Goal: Task Accomplishment & Management: Manage account settings

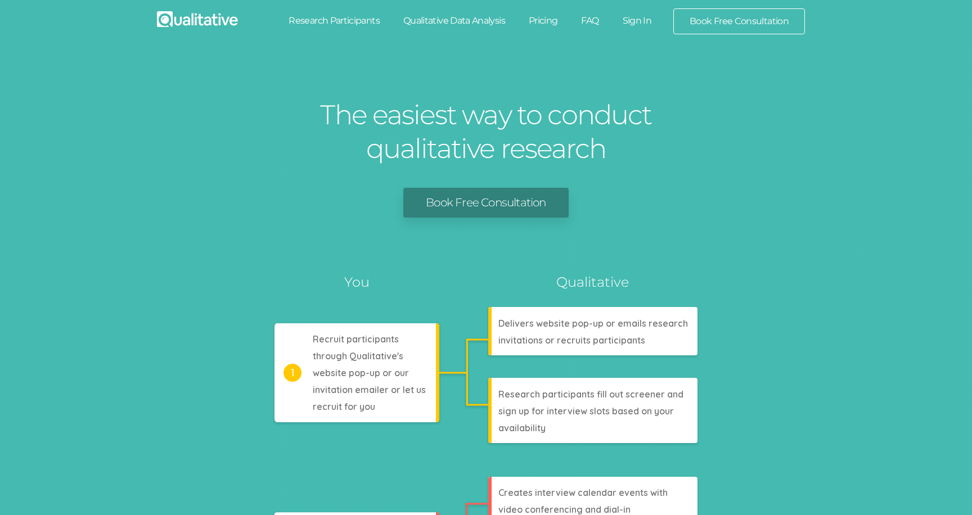
click at [645, 18] on link "Sign In" at bounding box center [637, 20] width 53 height 25
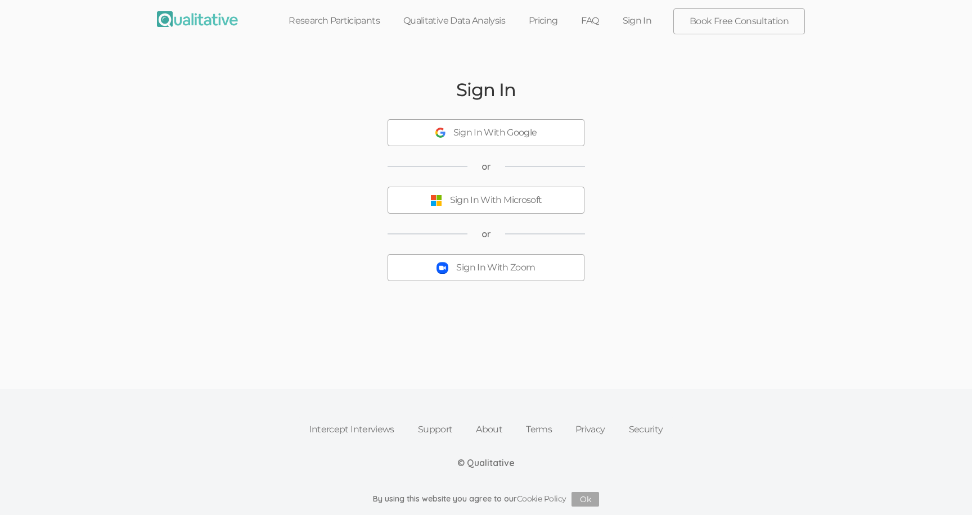
click at [496, 272] on div "Sign In With Zoom" at bounding box center [495, 268] width 79 height 13
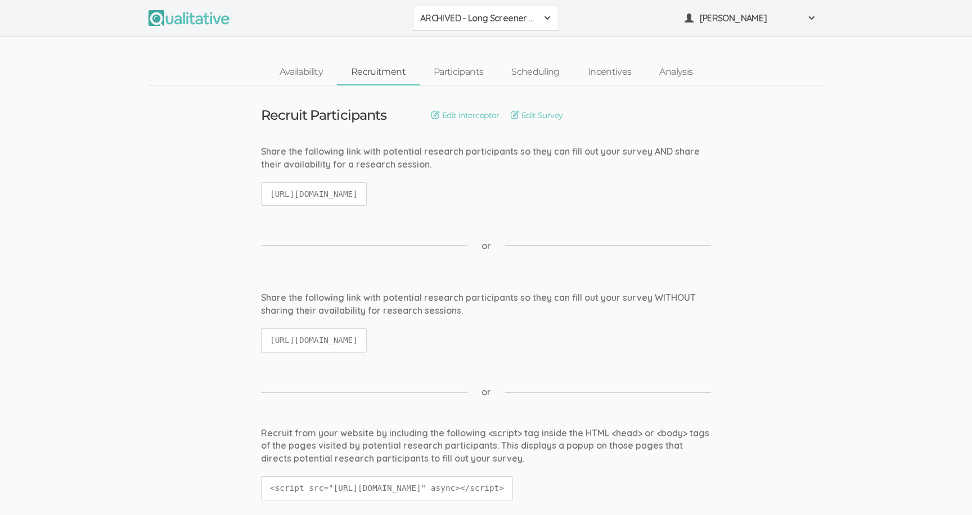
click at [494, 5] on div "ARCHIVED - Long Screener - PXQG 1pm Hua (Individual) ARCHIVED - Long Screener -…" at bounding box center [486, 18] width 972 height 37
click at [497, 14] on span "ARCHIVED - Long Screener - PXQG 1pm Hua (Individual)" at bounding box center [478, 18] width 117 height 13
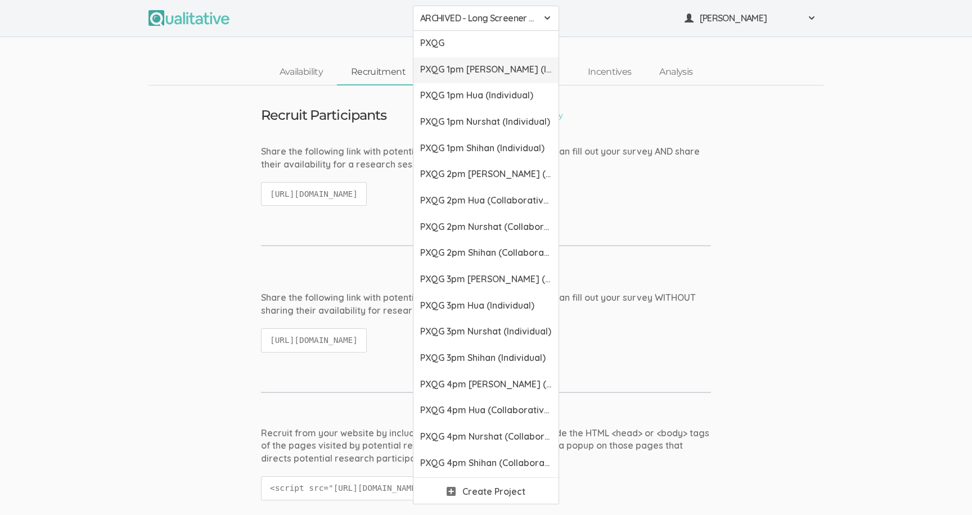
click at [503, 71] on span "PXQG 1pm [PERSON_NAME] (Individual)" at bounding box center [486, 69] width 132 height 13
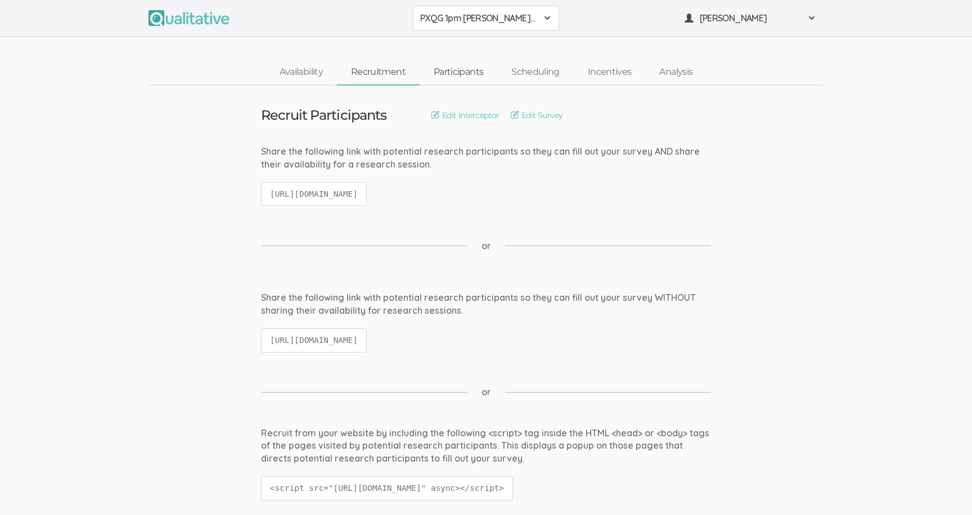
click at [457, 73] on link "Participants" at bounding box center [459, 72] width 78 height 24
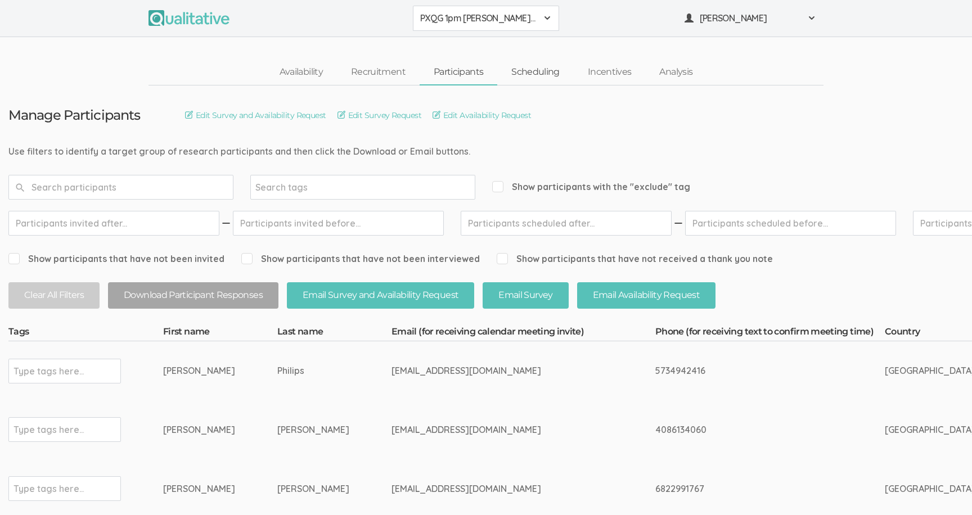
click at [530, 75] on link "Scheduling" at bounding box center [535, 72] width 77 height 24
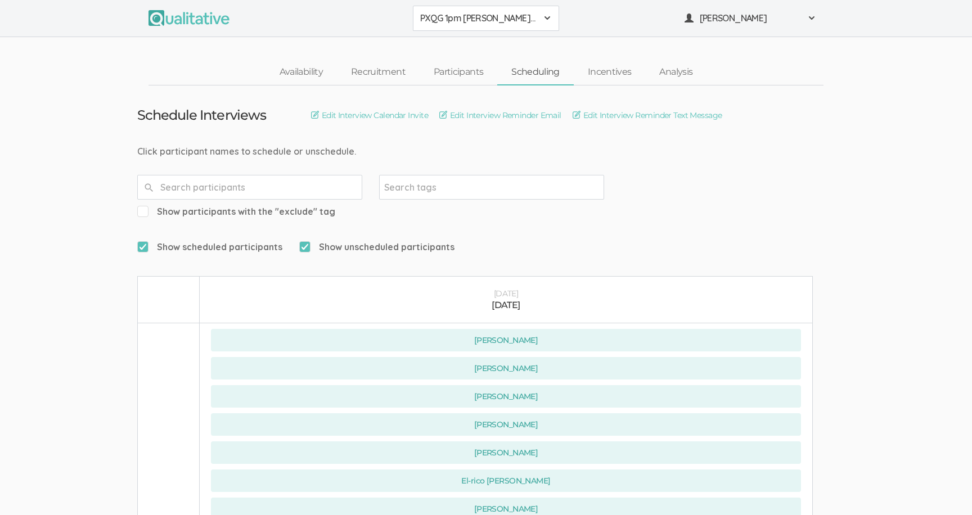
click at [488, 21] on span "PXQG 1pm [PERSON_NAME] (Individual)" at bounding box center [478, 18] width 117 height 13
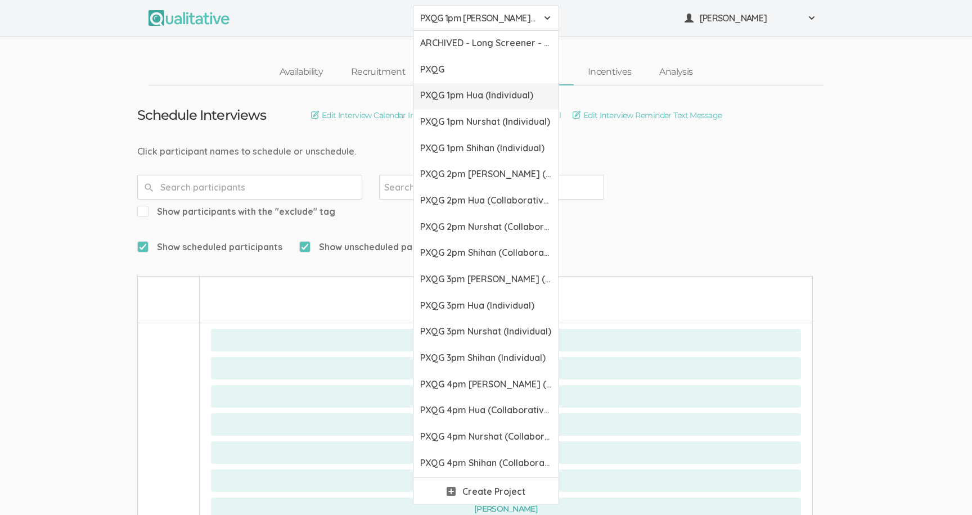
click at [485, 98] on span "PXQG 1pm Hua (Individual)" at bounding box center [486, 95] width 132 height 13
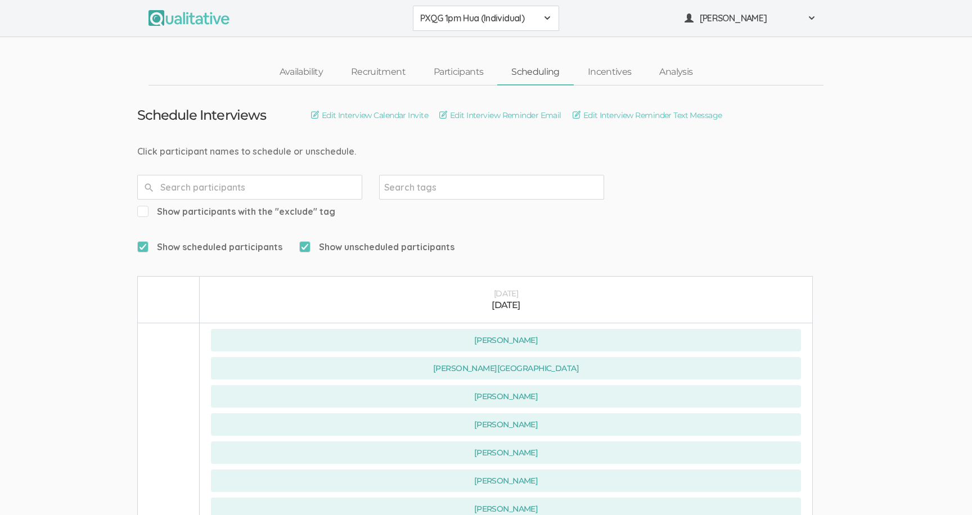
click at [464, 19] on span "PXQG 1pm Hua (Individual)" at bounding box center [478, 18] width 117 height 13
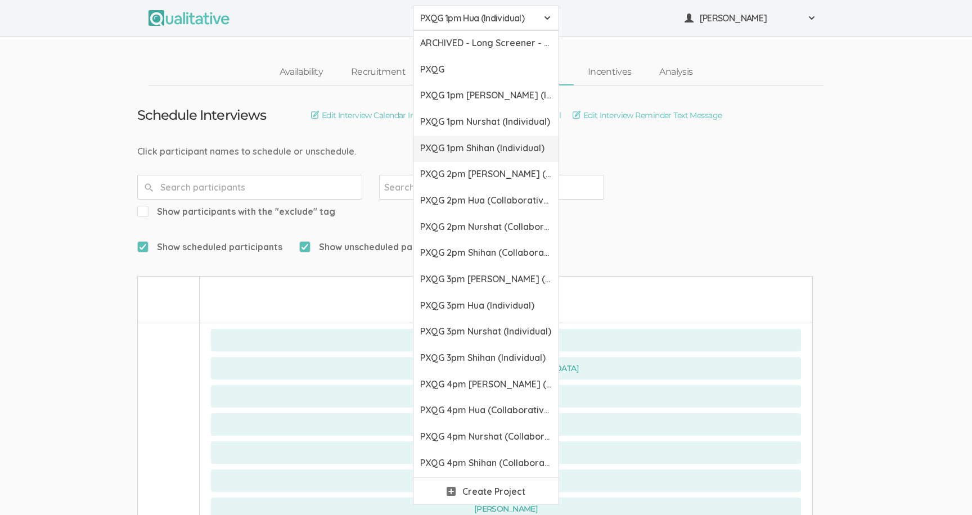
click at [481, 160] on link "PXQG 1pm Shihan (Individual)" at bounding box center [486, 149] width 145 height 26
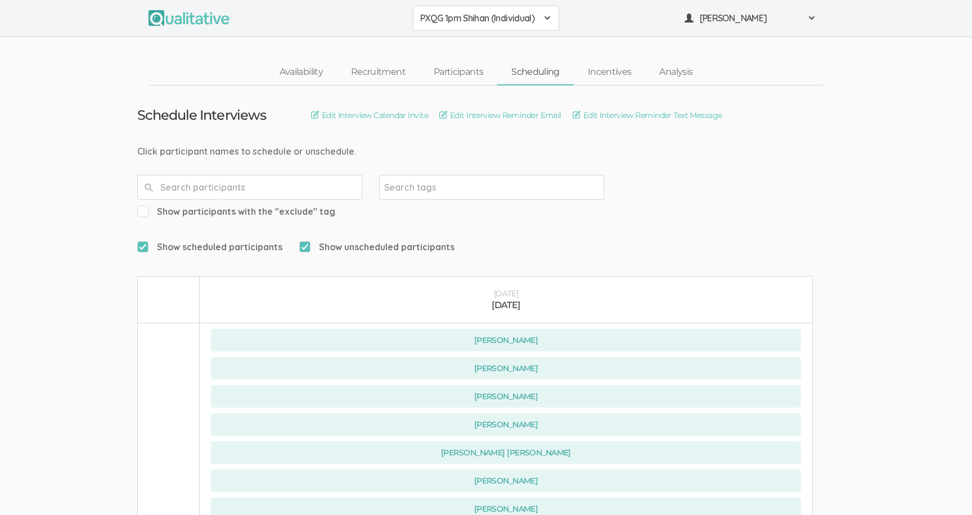
click at [466, 34] on div "PXQG 1pm Shihan (Individual) ARCHIVED - Long Screener - PXQG 1pm Hua (Individua…" at bounding box center [486, 18] width 972 height 37
click at [464, 15] on span "PXQG 1pm Shihan (Individual)" at bounding box center [478, 18] width 117 height 13
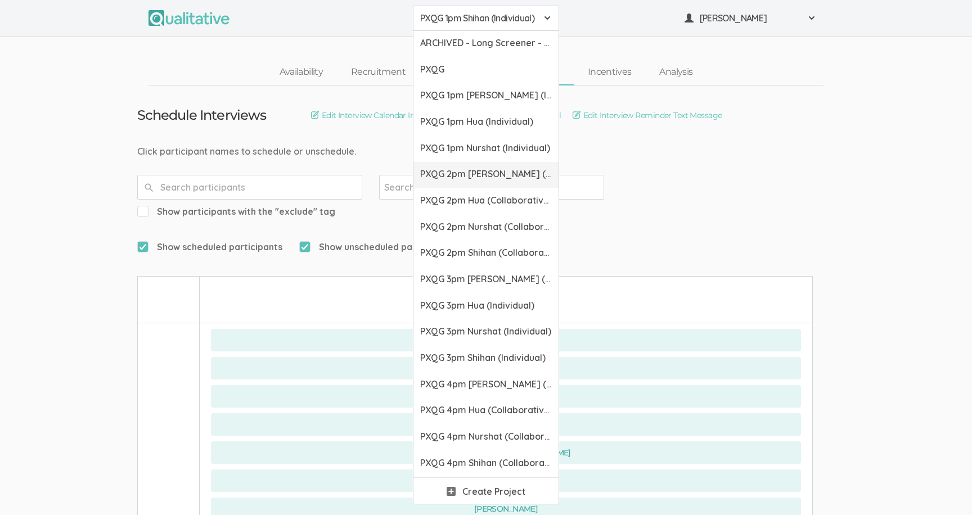
click at [486, 174] on span "PXQG 2pm [PERSON_NAME] (Collaborative)" at bounding box center [486, 174] width 132 height 13
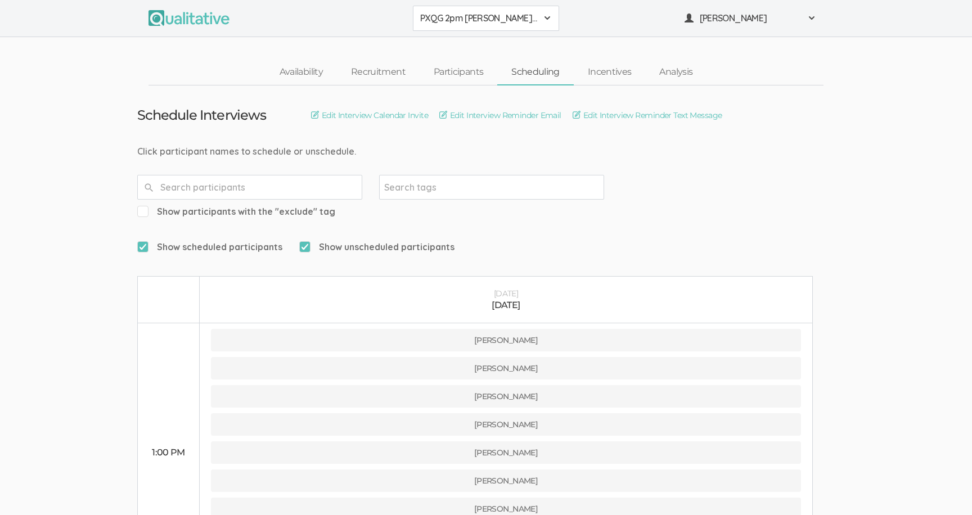
click at [459, 20] on span "PXQG 2pm [PERSON_NAME] (Collaborative)" at bounding box center [478, 18] width 117 height 13
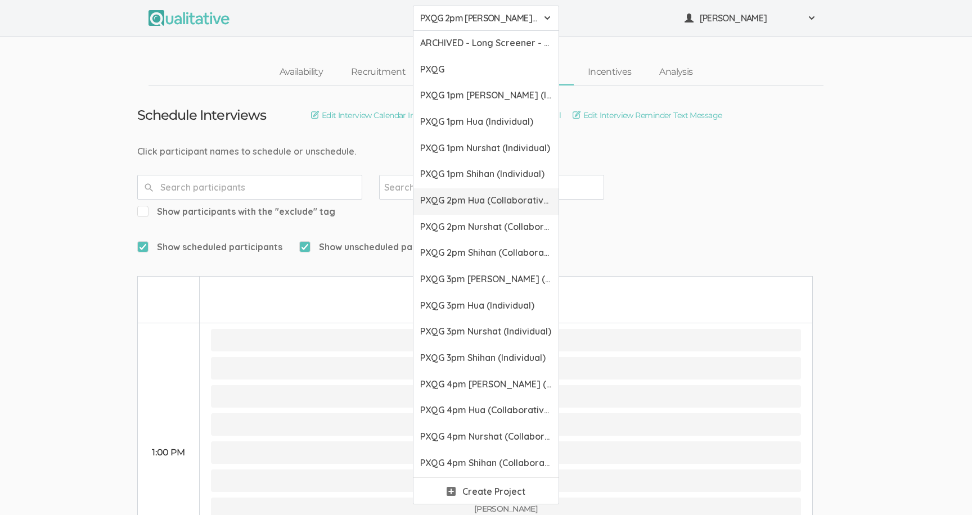
click at [474, 201] on span "PXQG 2pm Hua (Collaborative)" at bounding box center [486, 200] width 132 height 13
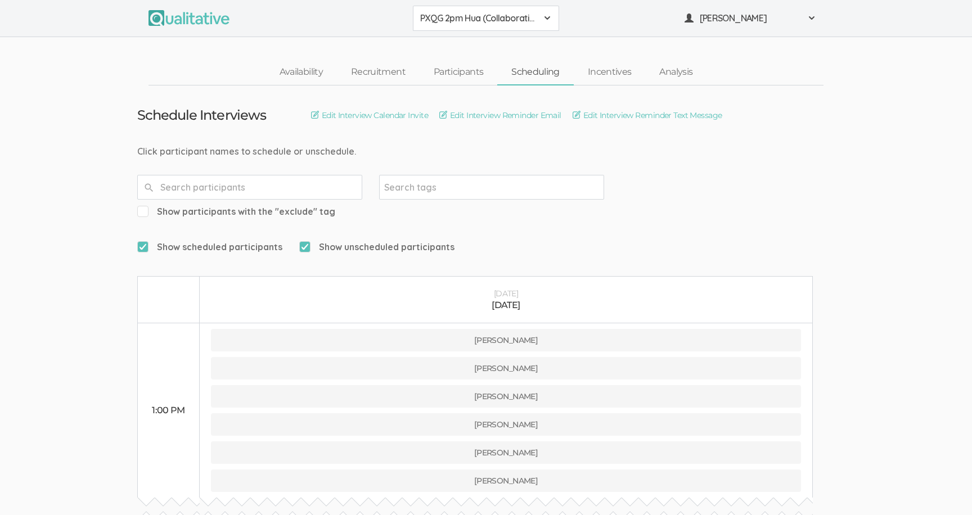
click at [468, 20] on span "PXQG 2pm Hua (Collaborative)" at bounding box center [478, 18] width 117 height 13
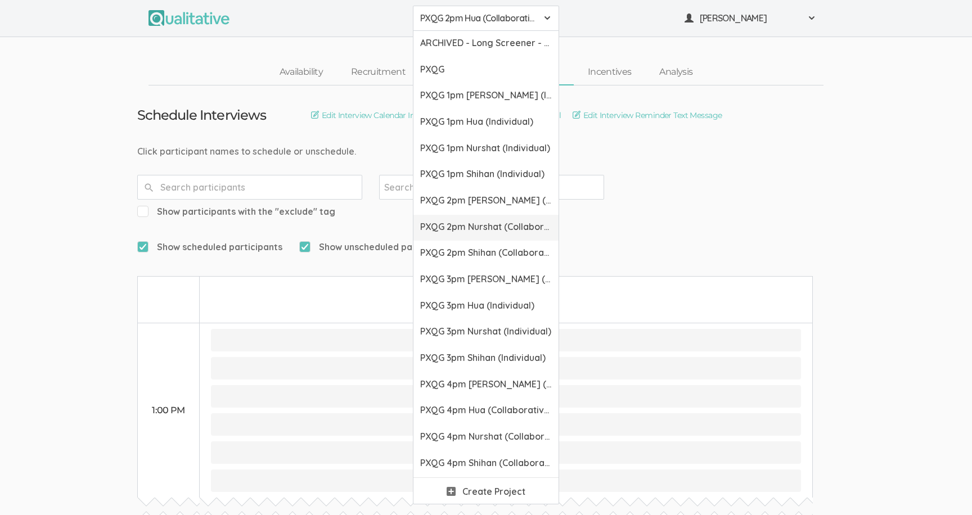
click at [471, 223] on span "PXQG 2pm Nurshat (Collaborative)" at bounding box center [486, 227] width 132 height 13
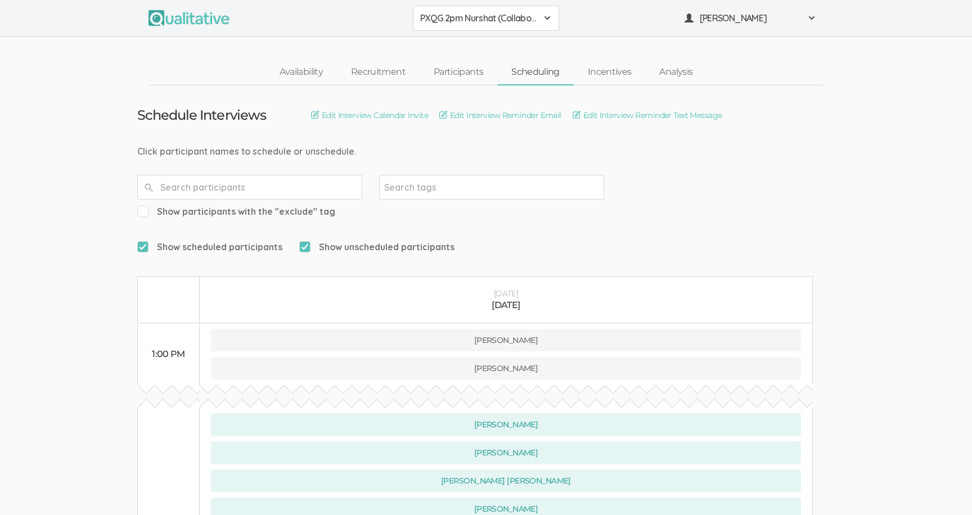
click at [459, 9] on button "PXQG 2pm Nurshat (Collaborative)" at bounding box center [486, 18] width 146 height 25
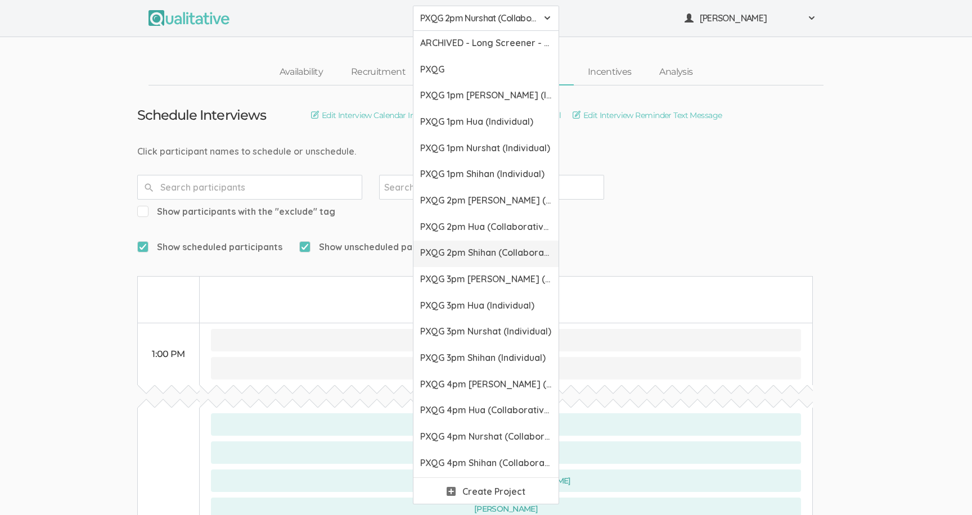
click at [462, 258] on span "PXQG 2pm Shihan (Collaborative)" at bounding box center [486, 252] width 132 height 13
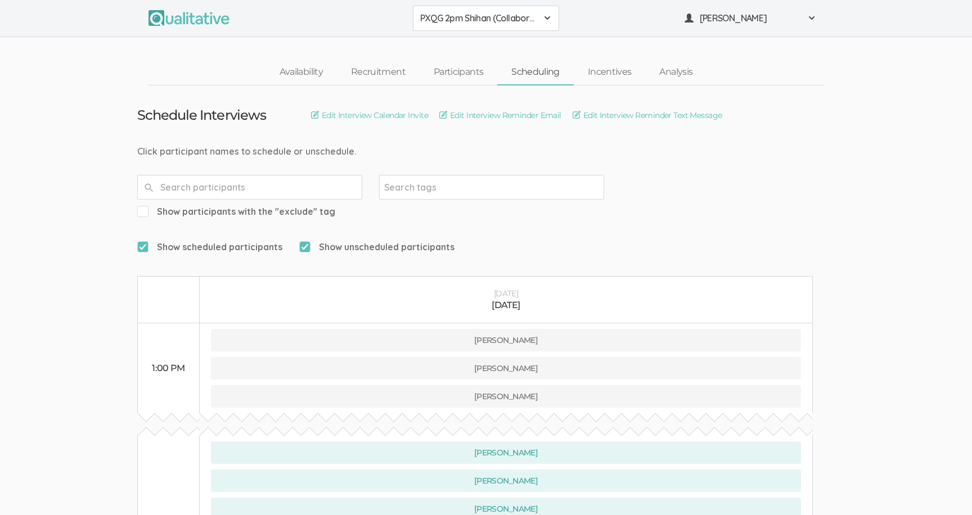
click at [443, 21] on span "PXQG 2pm Shihan (Collaborative)" at bounding box center [478, 18] width 117 height 13
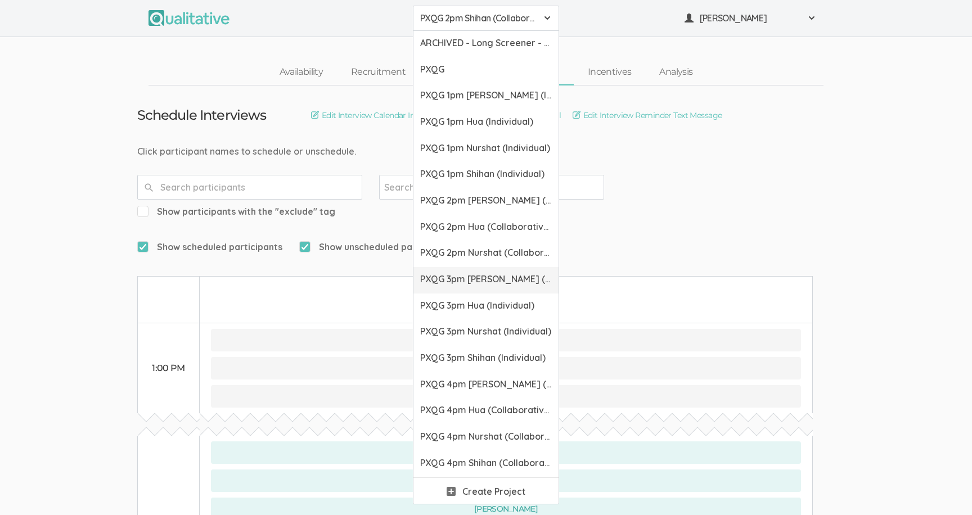
click at [490, 281] on span "PXQG 3pm [PERSON_NAME] (Individual)" at bounding box center [486, 279] width 132 height 13
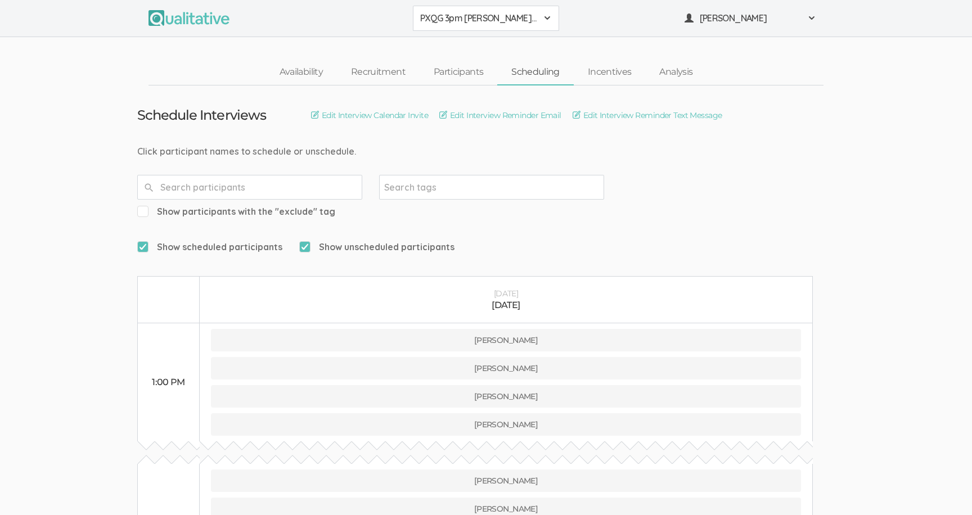
click at [471, 22] on span "PXQG 3pm [PERSON_NAME] (Individual)" at bounding box center [478, 18] width 117 height 13
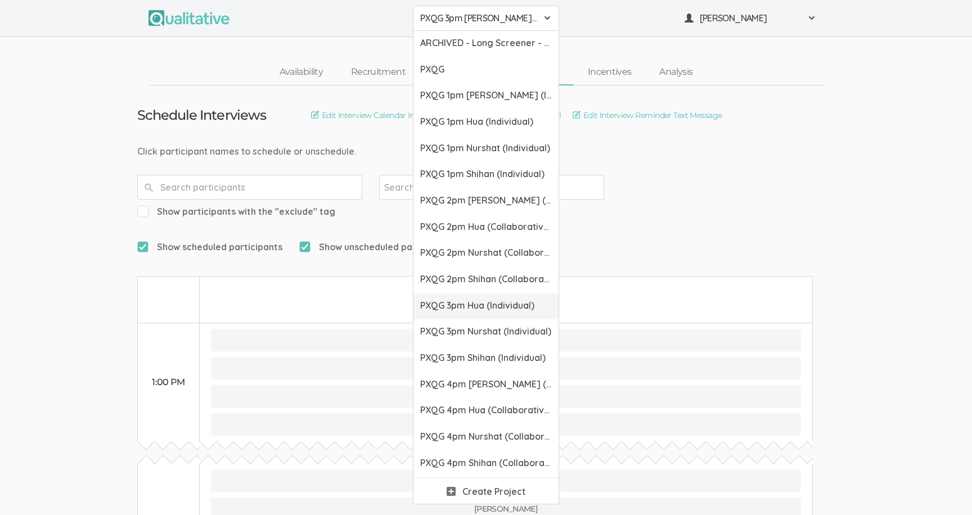
click at [472, 301] on span "PXQG 3pm Hua (Individual)" at bounding box center [486, 305] width 132 height 13
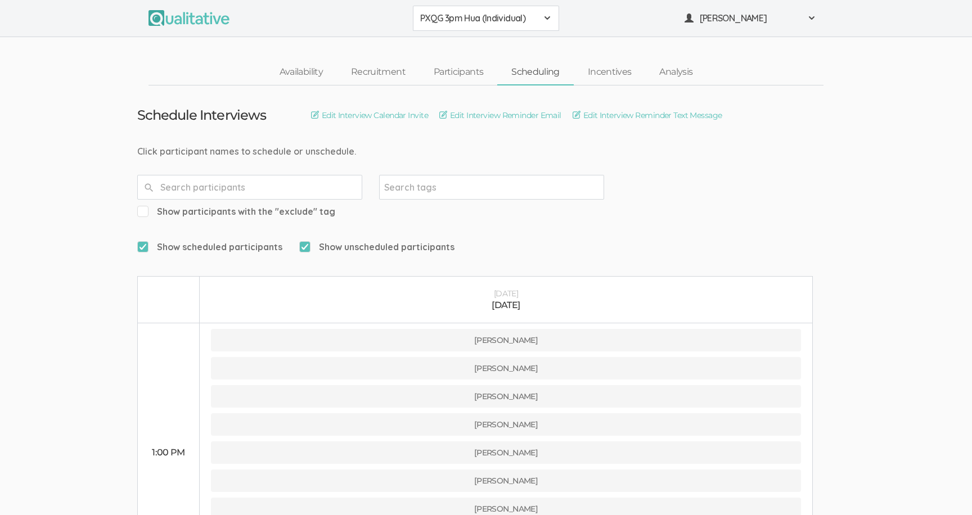
click at [491, 19] on span "PXQG 3pm Hua (Individual)" at bounding box center [478, 18] width 117 height 13
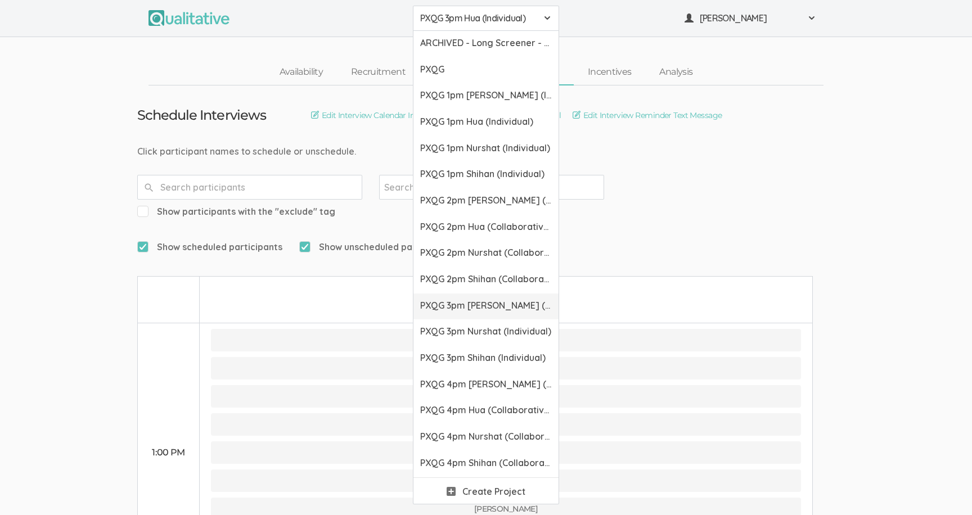
click at [479, 308] on span "PXQG 3pm [PERSON_NAME] (Individual)" at bounding box center [486, 305] width 132 height 13
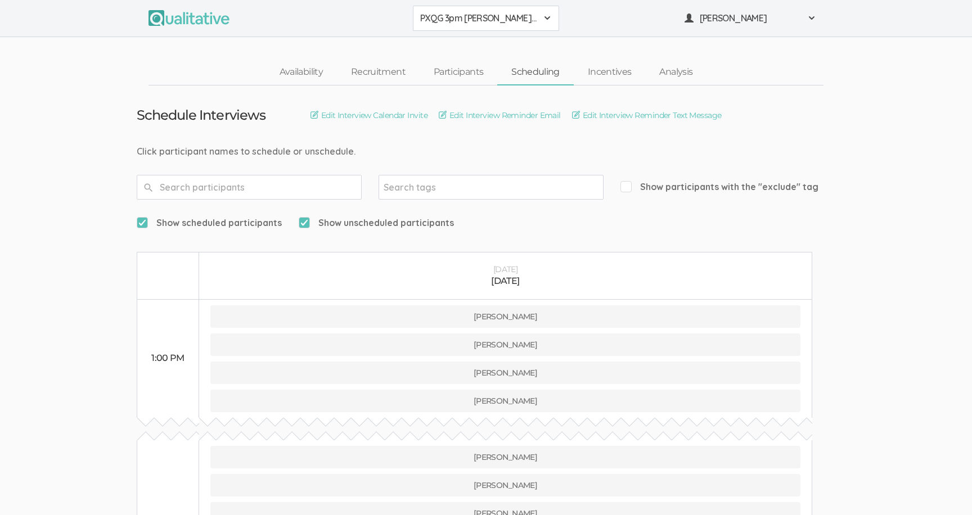
click at [473, 14] on span "PXQG 3pm [PERSON_NAME] (Individual)" at bounding box center [478, 18] width 117 height 13
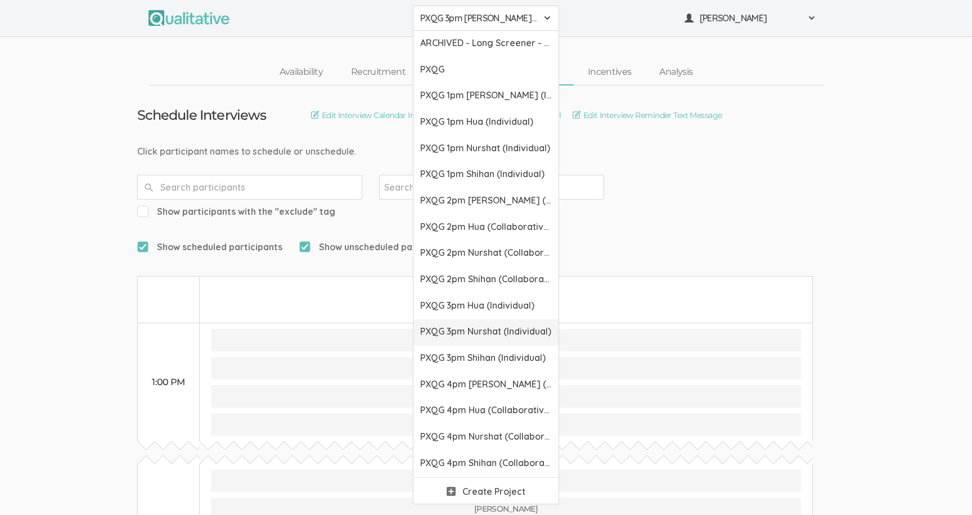
click at [487, 335] on span "PXQG 3pm Nurshat (Individual)" at bounding box center [486, 331] width 132 height 13
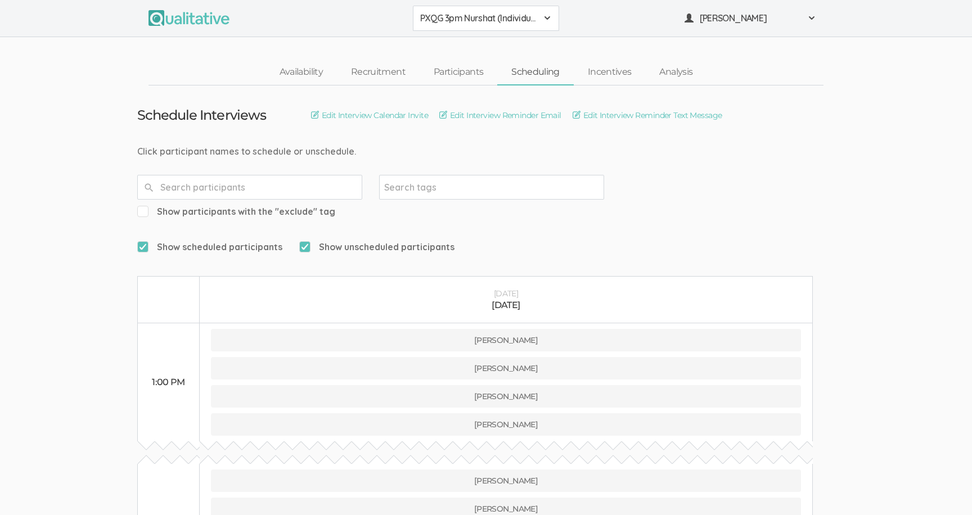
click at [492, 24] on span "PXQG 3pm Nurshat (Individual)" at bounding box center [478, 18] width 117 height 13
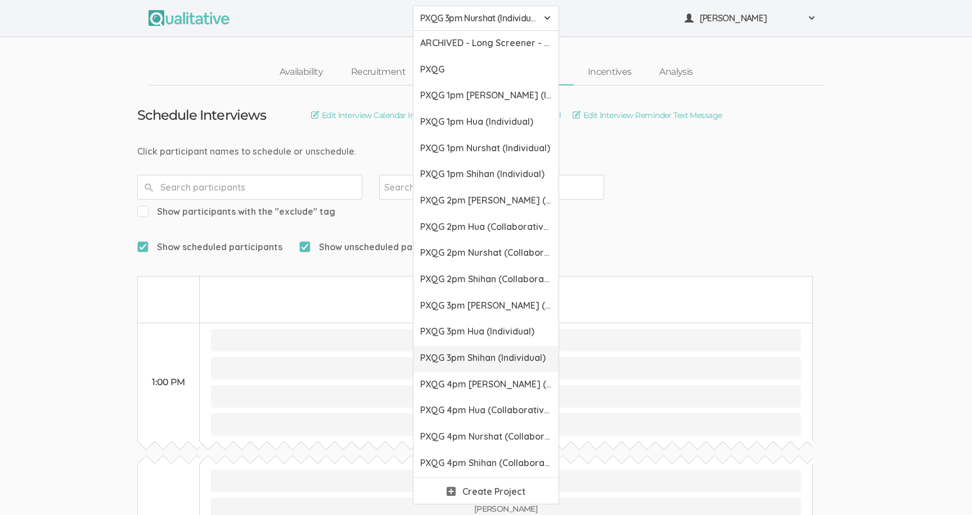
click at [504, 357] on span "PXQG 3pm Shihan (Individual)" at bounding box center [486, 358] width 132 height 13
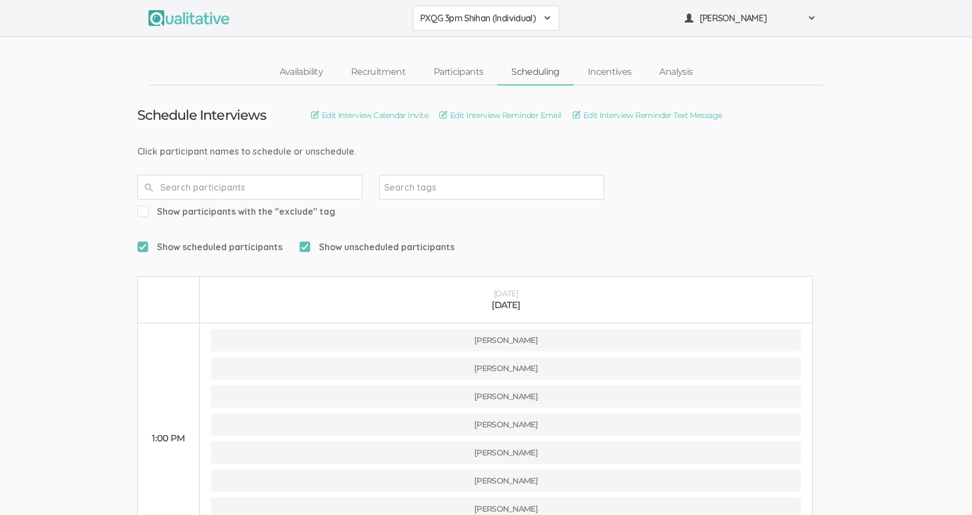
click at [454, 8] on button "PXQG 3pm Shihan (Individual)" at bounding box center [486, 18] width 146 height 25
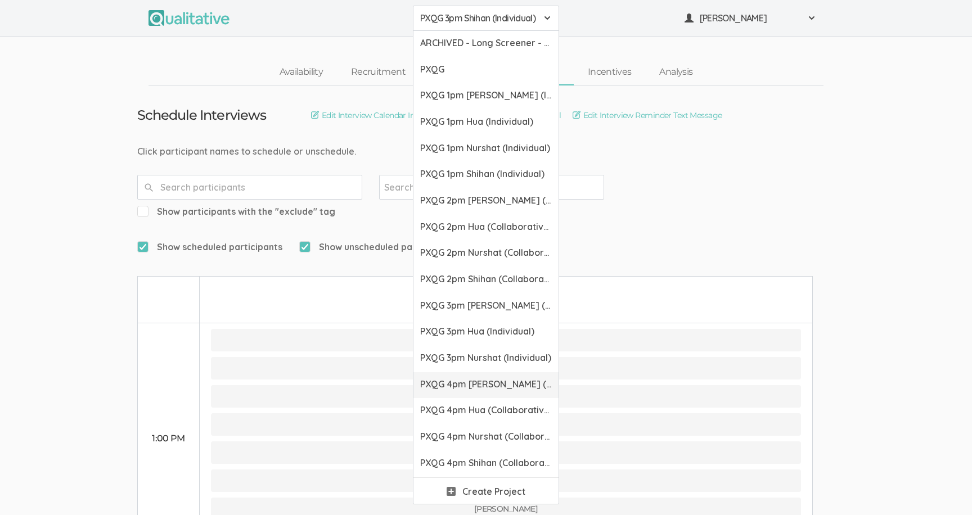
click at [452, 376] on link "PXQG 4pm [PERSON_NAME] (Collaborative)" at bounding box center [486, 386] width 145 height 26
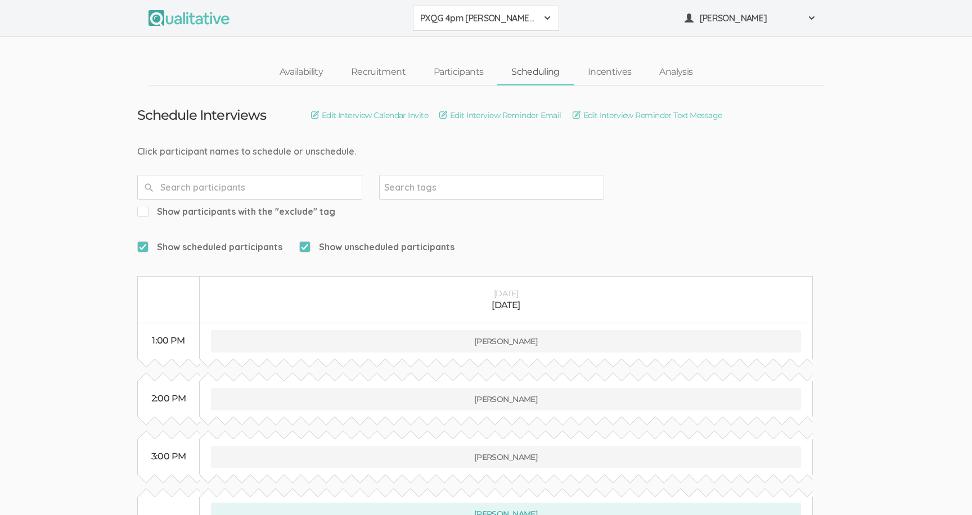
click at [459, 20] on span "PXQG 4pm [PERSON_NAME] (Collaborative)" at bounding box center [478, 18] width 117 height 13
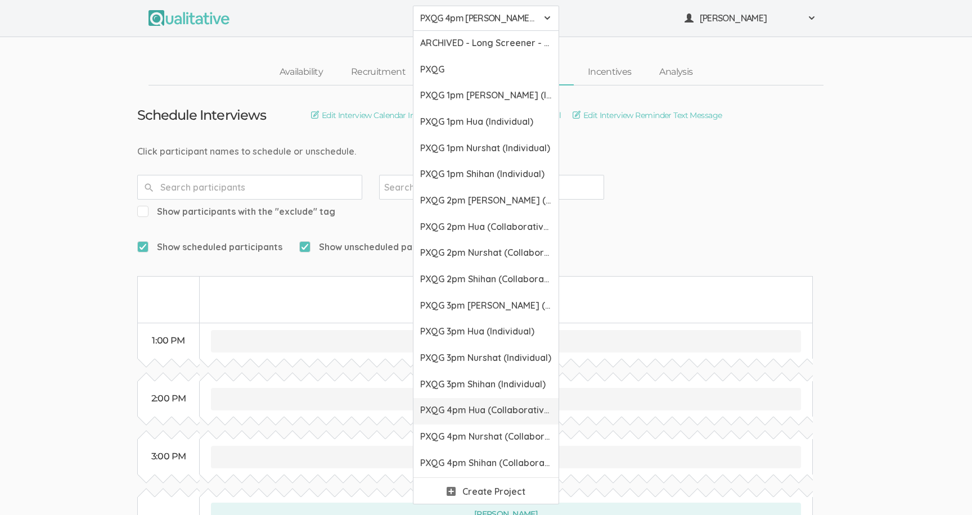
click at [464, 407] on span "PXQG 4pm Hua (Collaborative)" at bounding box center [486, 410] width 132 height 13
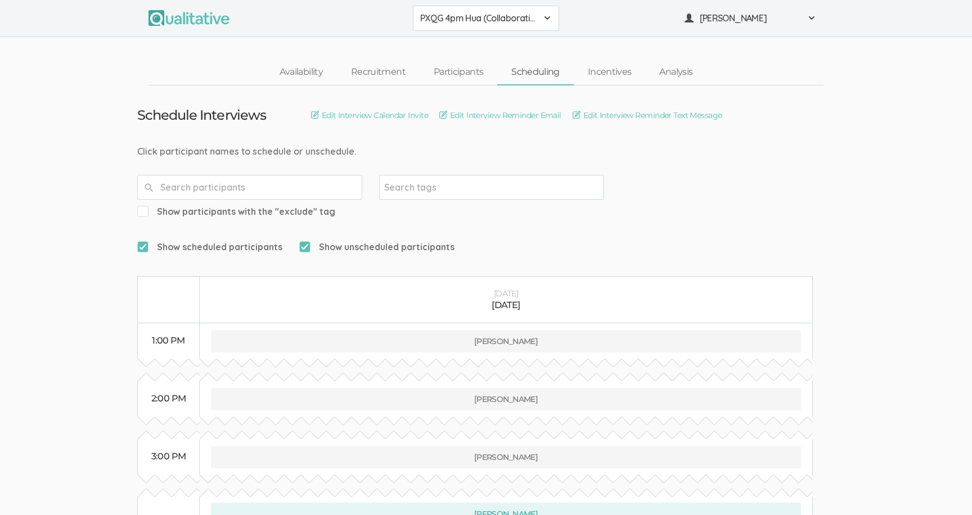
click at [486, 17] on span "PXQG 4pm Hua (Collaborative)" at bounding box center [478, 18] width 117 height 13
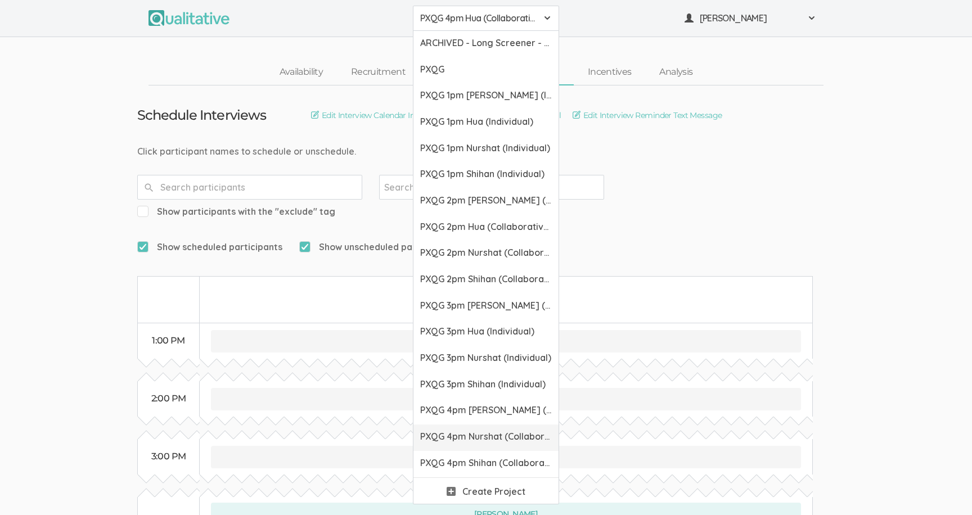
click at [479, 427] on link "PXQG 4pm Nurshat (Collaborative)" at bounding box center [486, 438] width 145 height 26
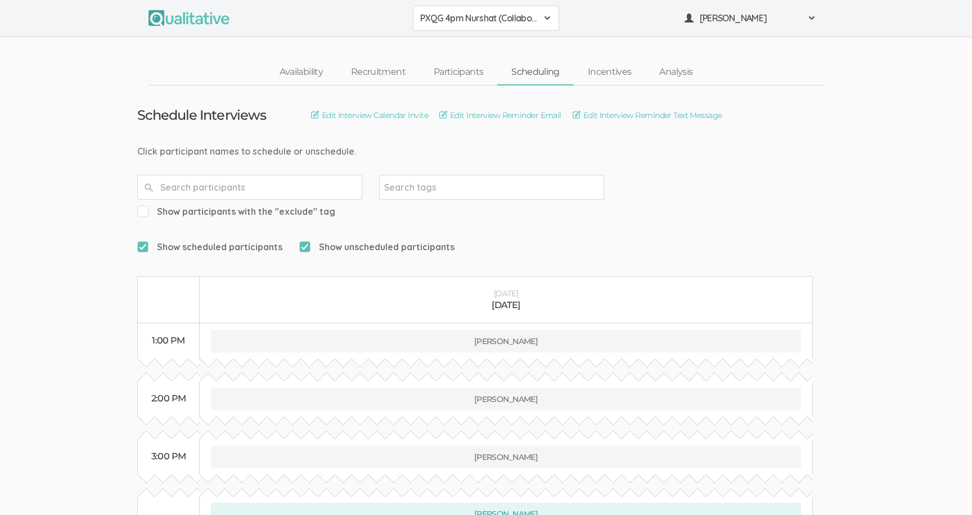
scroll to position [288, 0]
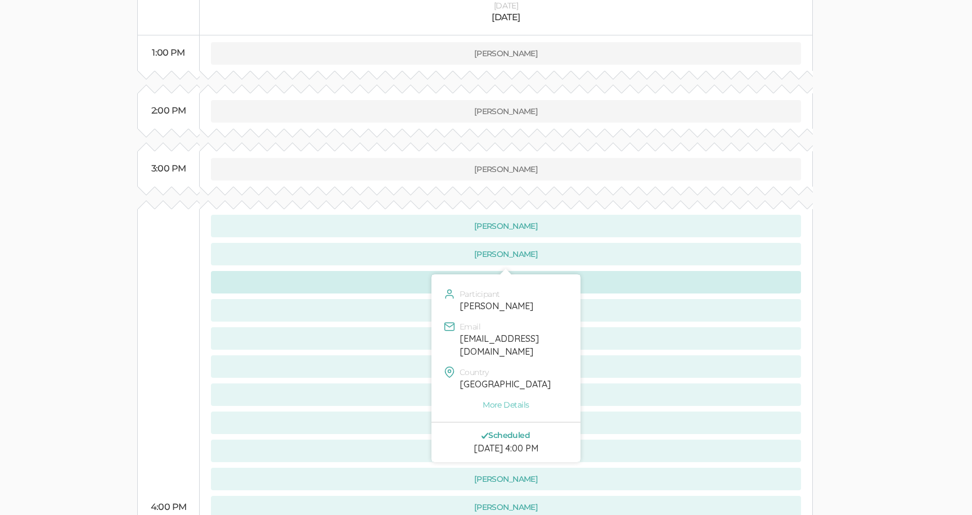
click at [580, 271] on button "[PERSON_NAME]" at bounding box center [506, 282] width 590 height 23
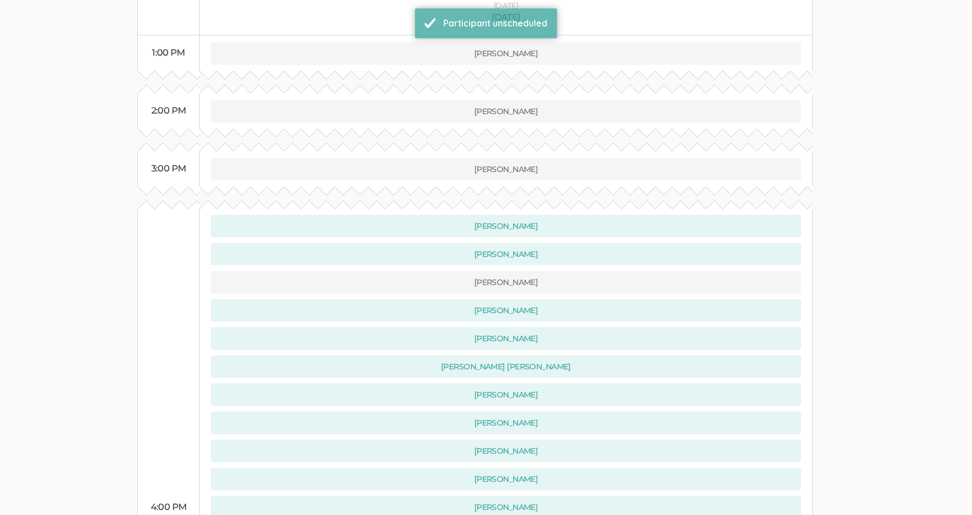
scroll to position [0, 0]
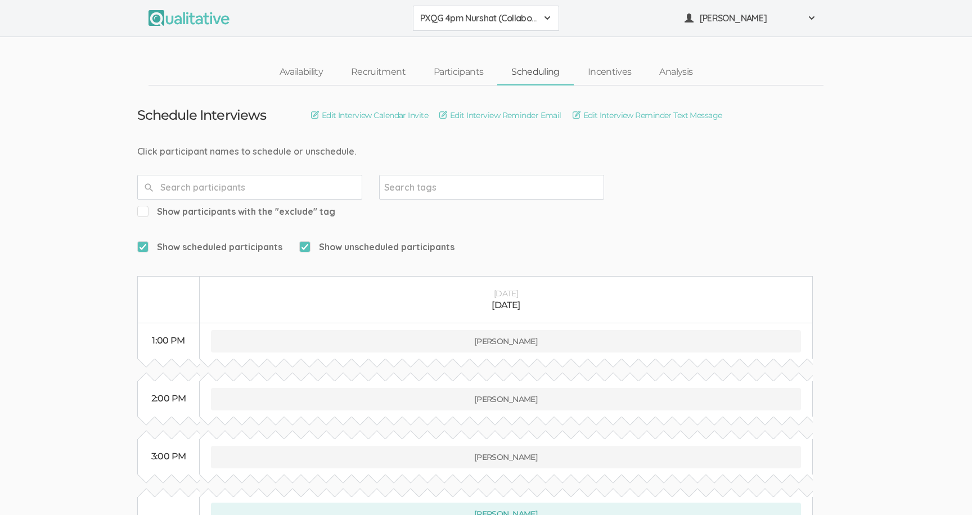
click at [483, 19] on span "PXQG 4pm Nurshat (Collaborative)" at bounding box center [478, 18] width 117 height 13
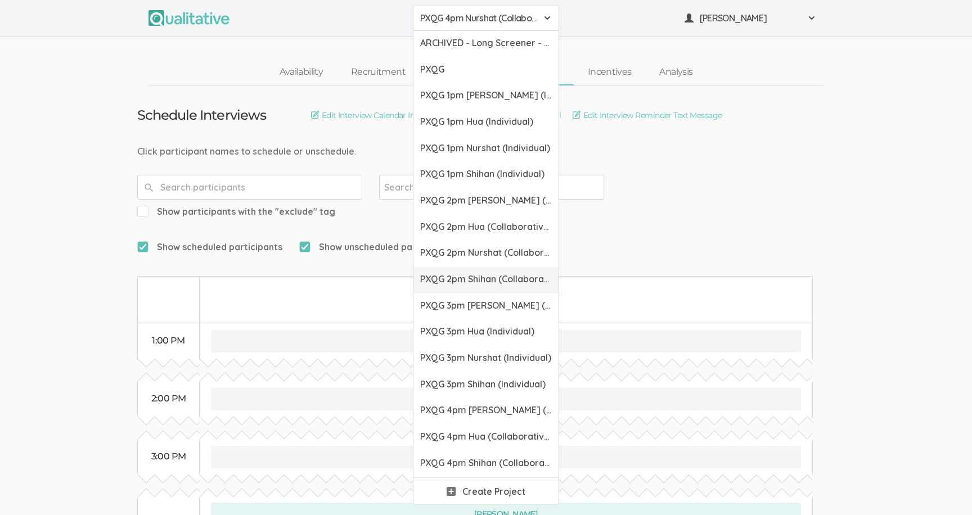
click at [468, 275] on span "PXQG 2pm Shihan (Collaborative)" at bounding box center [486, 279] width 132 height 13
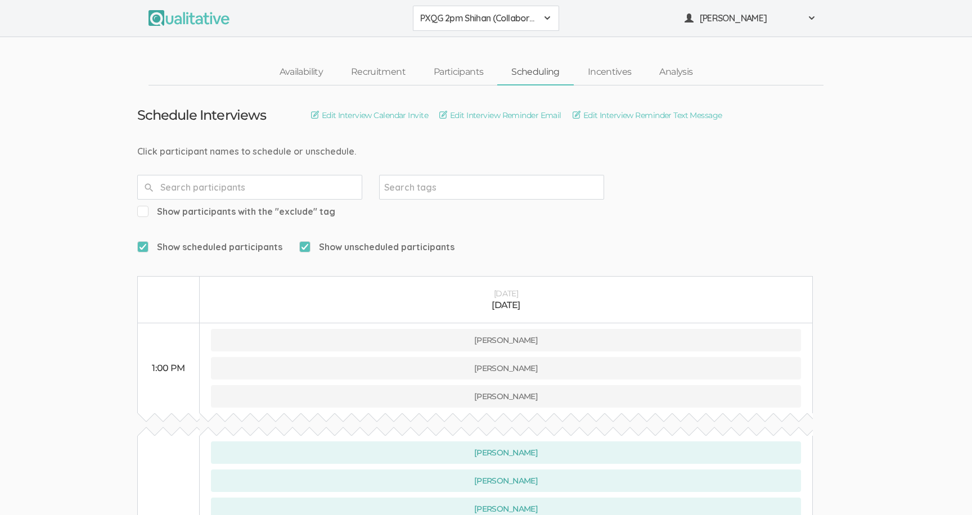
click at [466, 23] on span "PXQG 2pm Shihan (Collaborative)" at bounding box center [478, 18] width 117 height 13
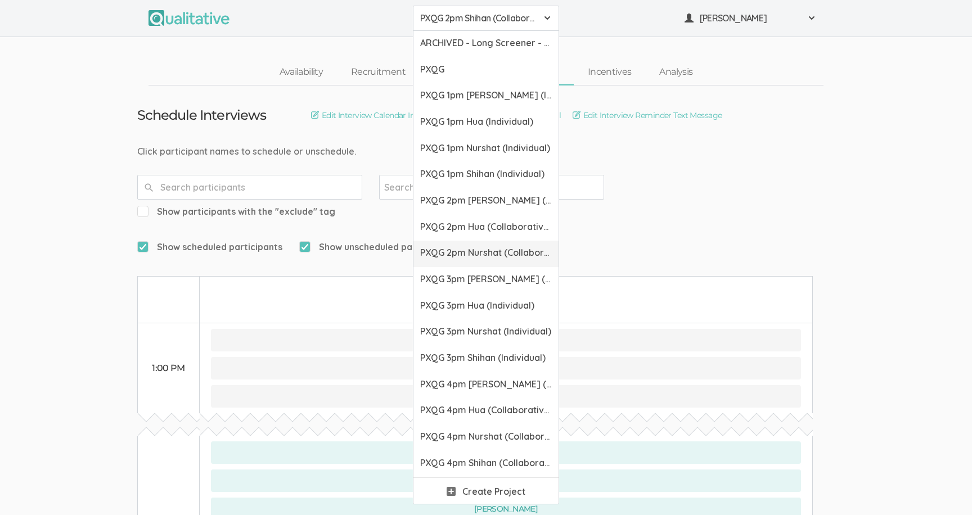
click at [481, 258] on span "PXQG 2pm Nurshat (Collaborative)" at bounding box center [486, 252] width 132 height 13
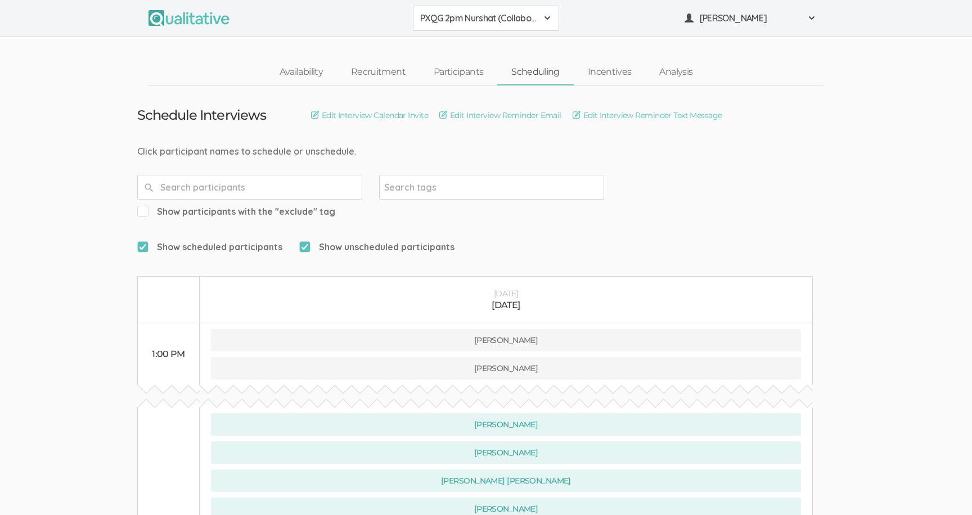
click at [464, 24] on span "PXQG 2pm Nurshat (Collaborative)" at bounding box center [478, 18] width 117 height 13
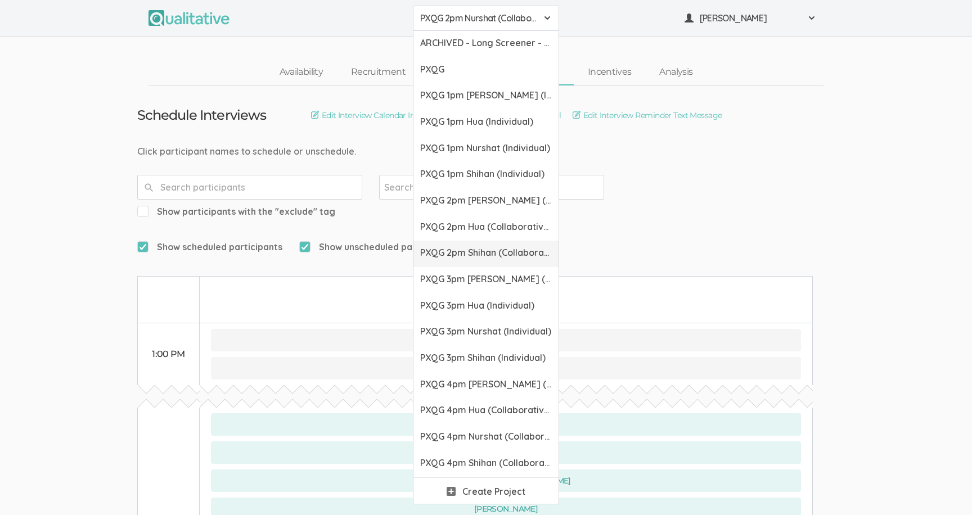
click at [463, 247] on span "PXQG 2pm Shihan (Collaborative)" at bounding box center [486, 252] width 132 height 13
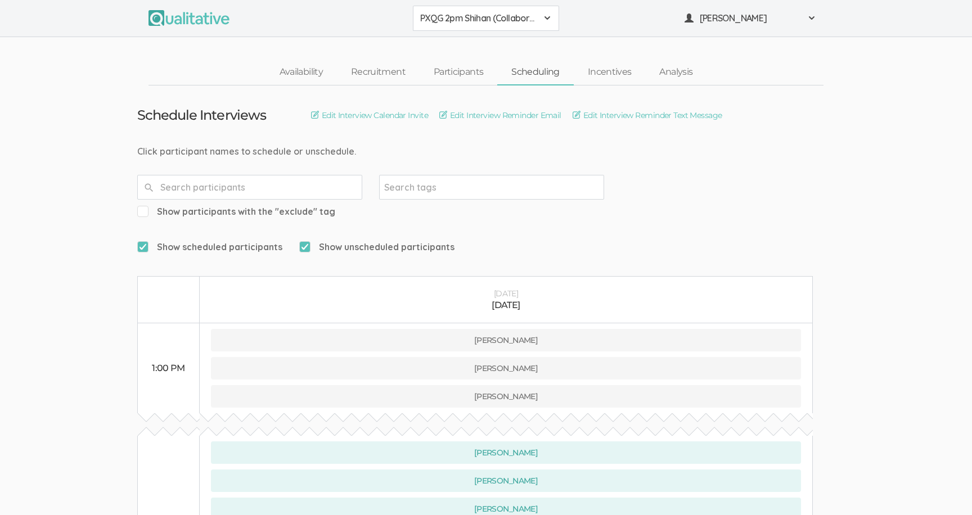
click at [465, 19] on span "PXQG 2pm Shihan (Collaborative)" at bounding box center [478, 18] width 117 height 13
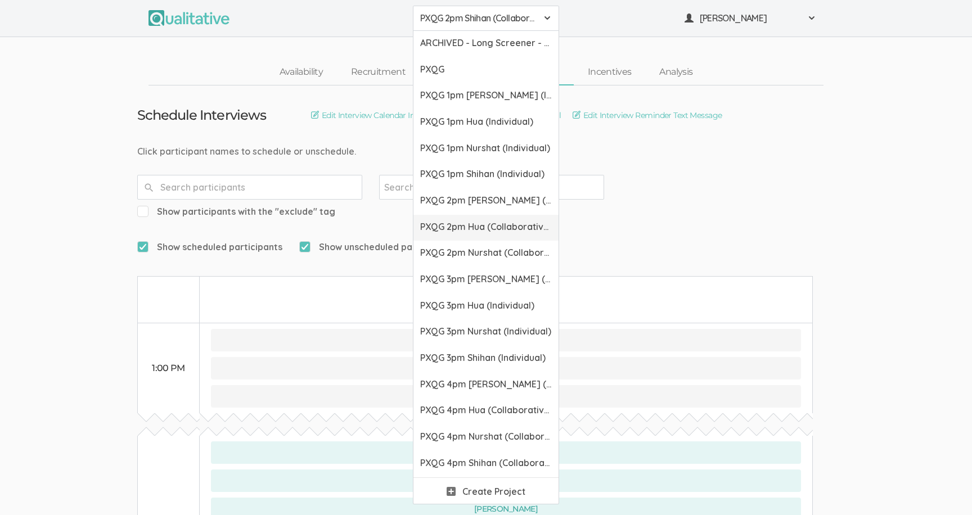
click at [464, 230] on span "PXQG 2pm Hua (Collaborative)" at bounding box center [486, 227] width 132 height 13
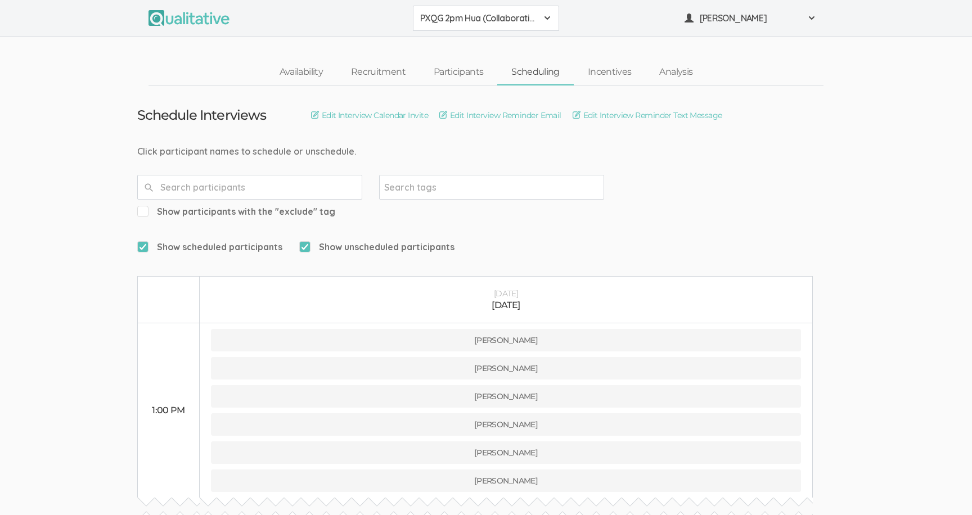
click at [454, 16] on span "PXQG 2pm Hua (Collaborative)" at bounding box center [478, 18] width 117 height 13
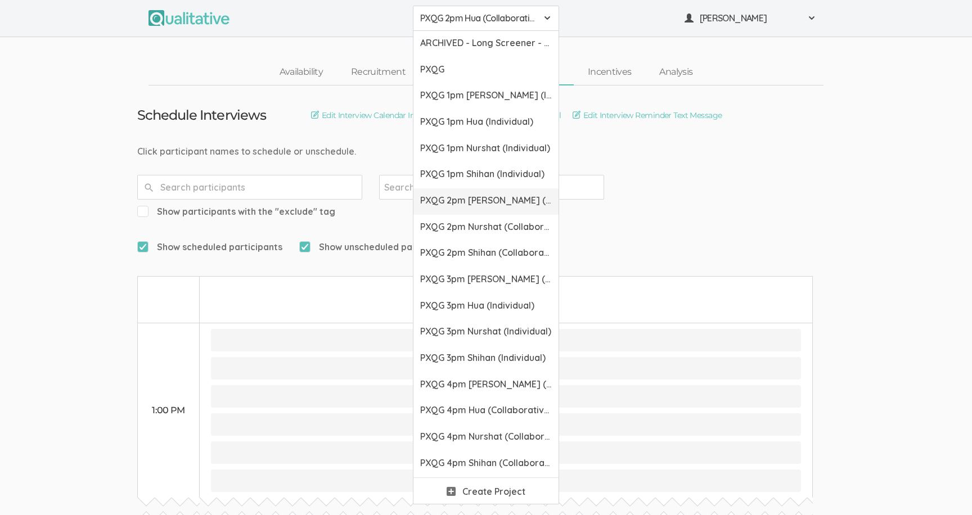
click at [452, 208] on link "PXQG 2pm [PERSON_NAME] (Collaborative)" at bounding box center [486, 202] width 145 height 26
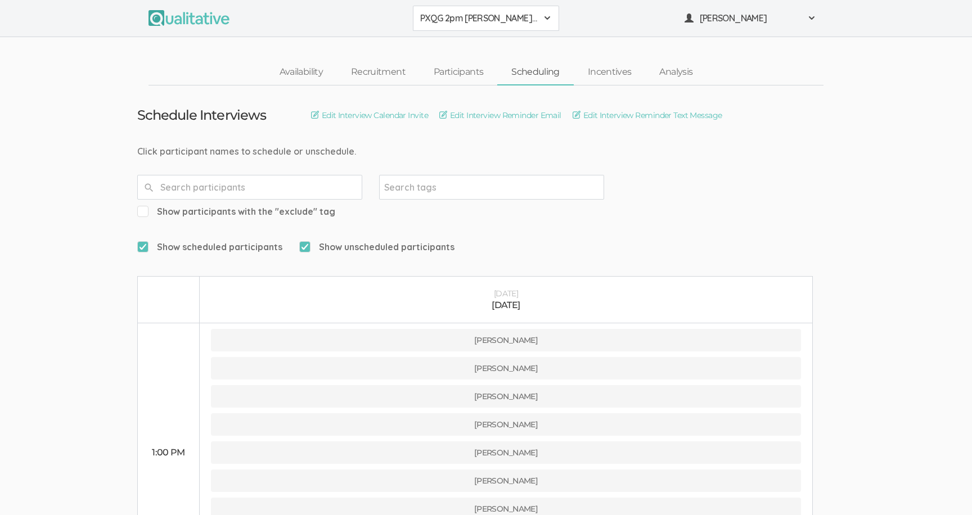
click at [464, 6] on button "PXQG 2pm [PERSON_NAME] (Collaborative)" at bounding box center [486, 18] width 146 height 25
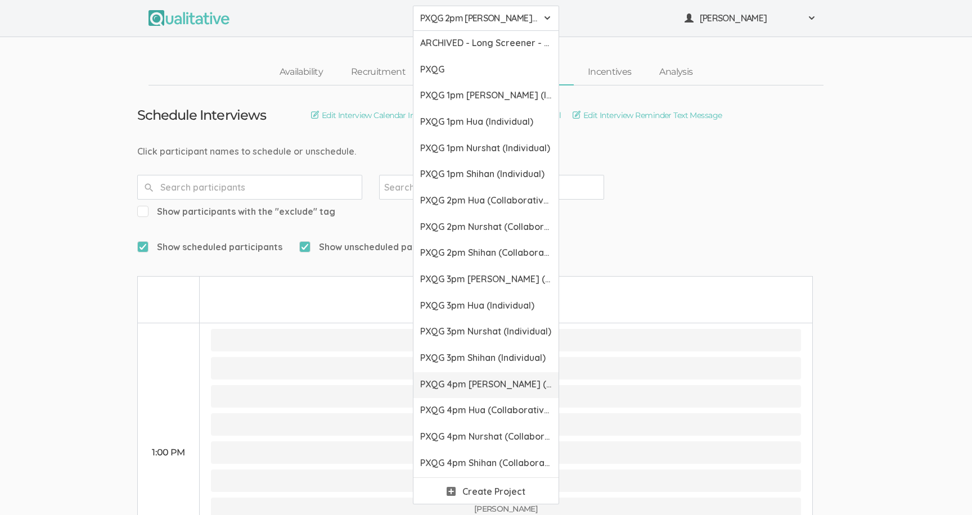
click at [475, 389] on span "PXQG 4pm [PERSON_NAME] (Collaborative)" at bounding box center [486, 384] width 132 height 13
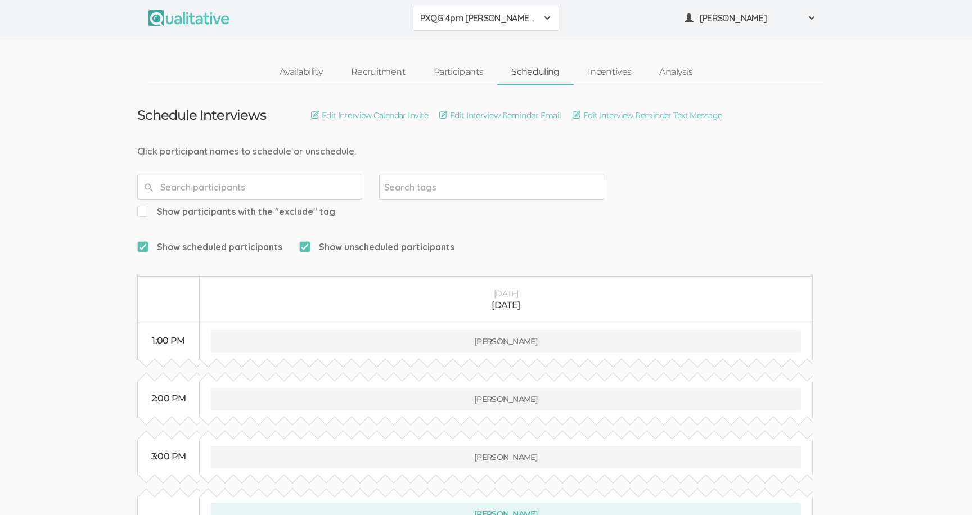
click at [456, 8] on button "PXQG 4pm [PERSON_NAME] (Collaborative)" at bounding box center [486, 18] width 146 height 25
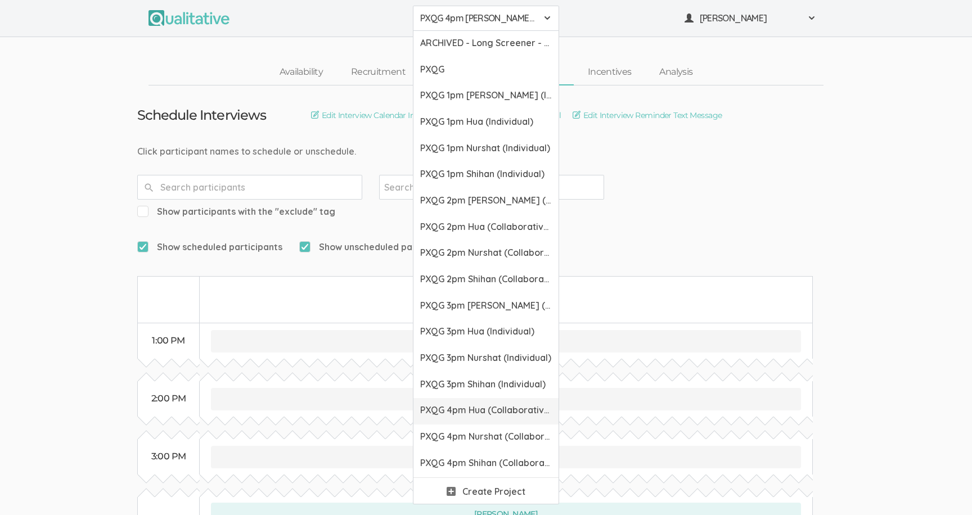
click at [457, 414] on span "PXQG 4pm Hua (Collaborative)" at bounding box center [486, 410] width 132 height 13
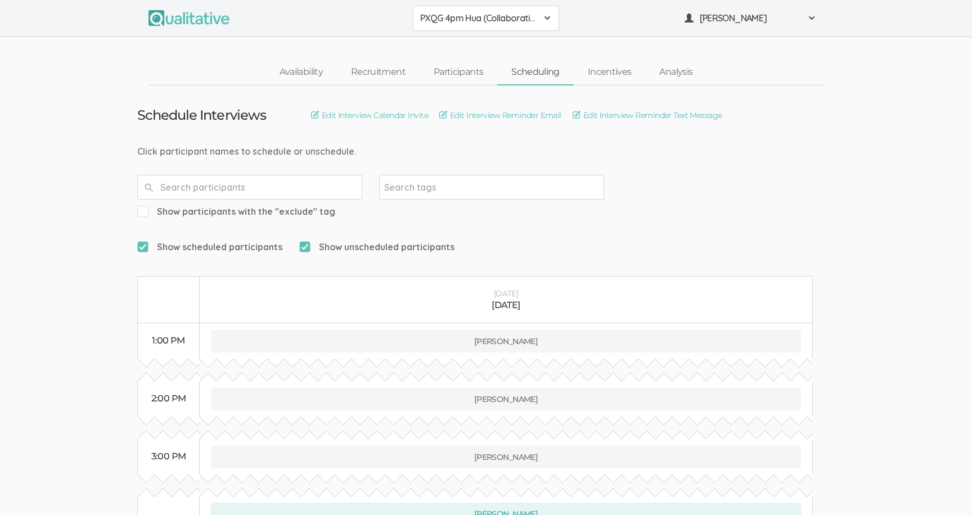
click at [460, 29] on button "PXQG 4pm Hua (Collaborative)" at bounding box center [486, 18] width 146 height 25
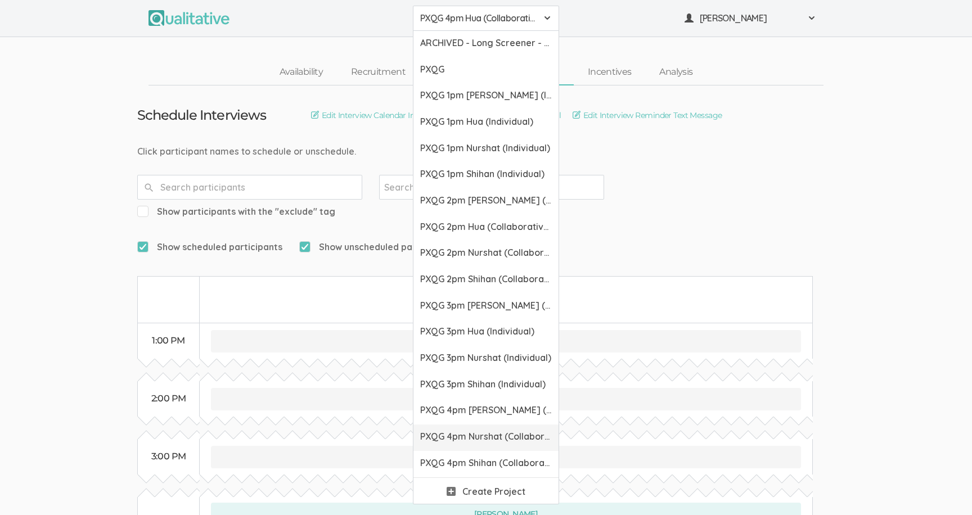
click at [465, 432] on span "PXQG 4pm Nurshat (Collaborative)" at bounding box center [486, 436] width 132 height 13
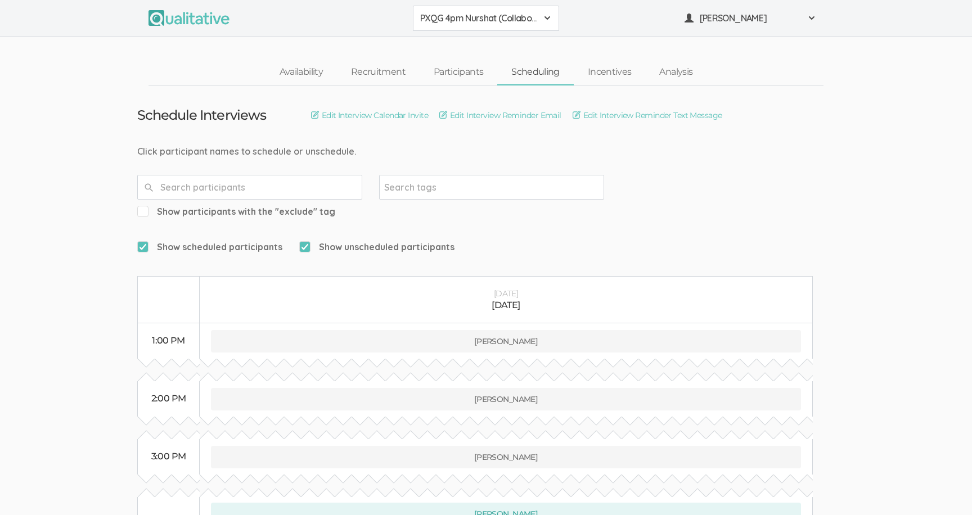
click at [467, 29] on button "PXQG 4pm Nurshat (Collaborative)" at bounding box center [486, 18] width 146 height 25
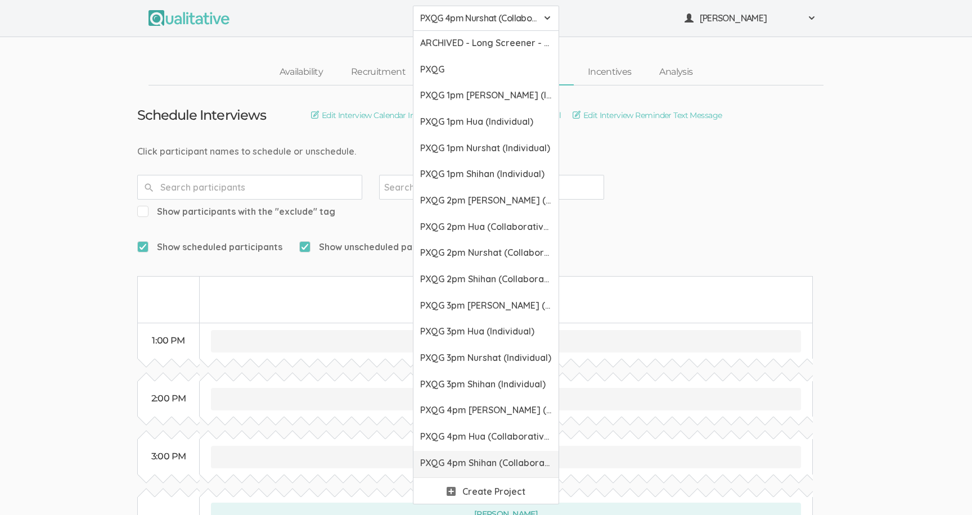
click at [460, 461] on span "PXQG 4pm Shihan (Collaborative)" at bounding box center [486, 463] width 132 height 13
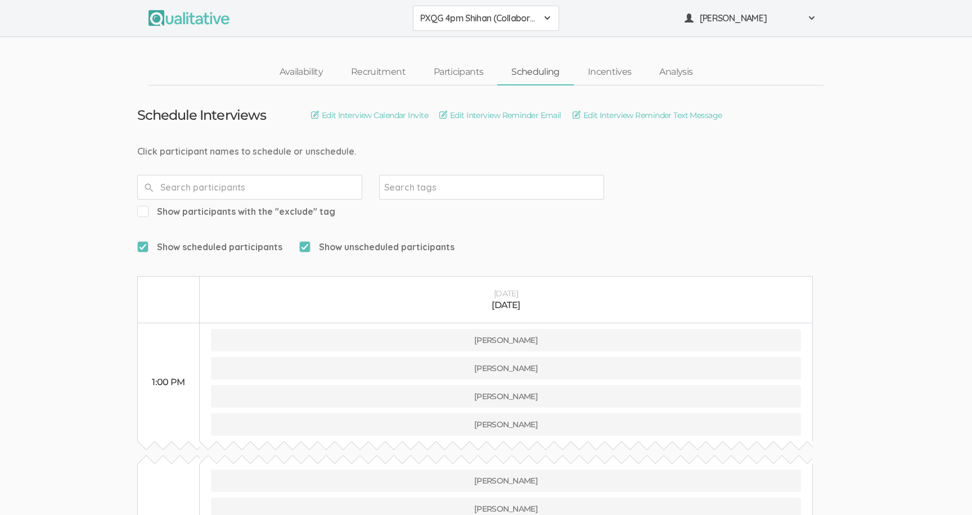
click at [444, 20] on span "PXQG 4pm Shihan (Collaborative)" at bounding box center [478, 18] width 117 height 13
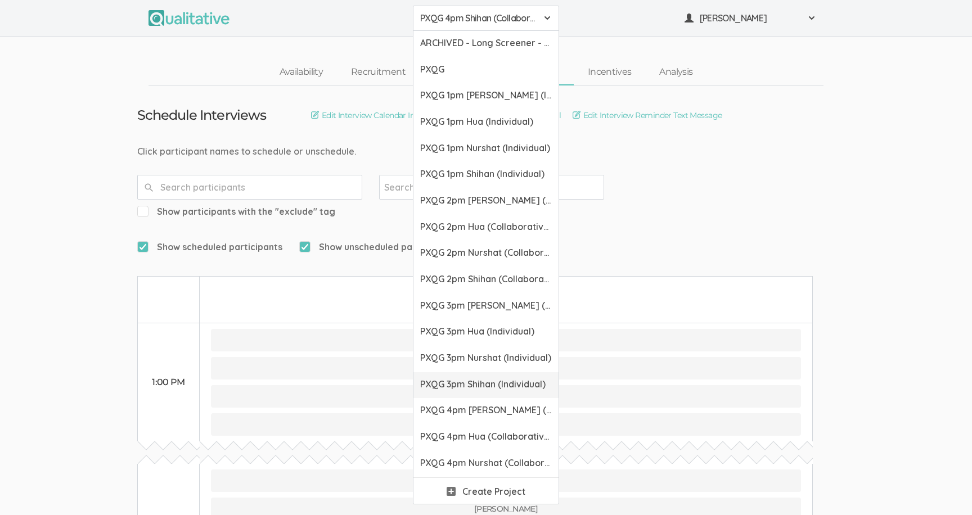
click at [484, 376] on link "PXQG 3pm Shihan (Individual)" at bounding box center [486, 386] width 145 height 26
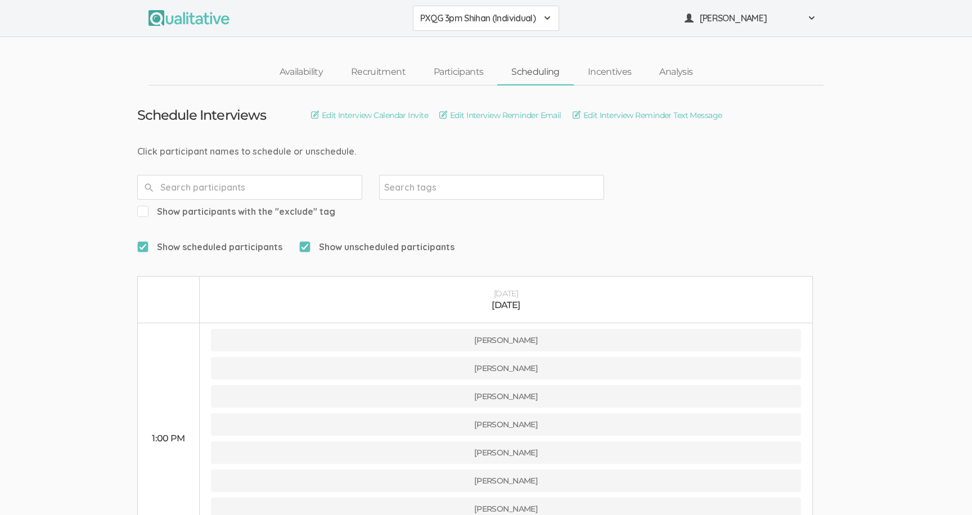
click at [454, 19] on span "PXQG 3pm Shihan (Individual)" at bounding box center [478, 18] width 117 height 13
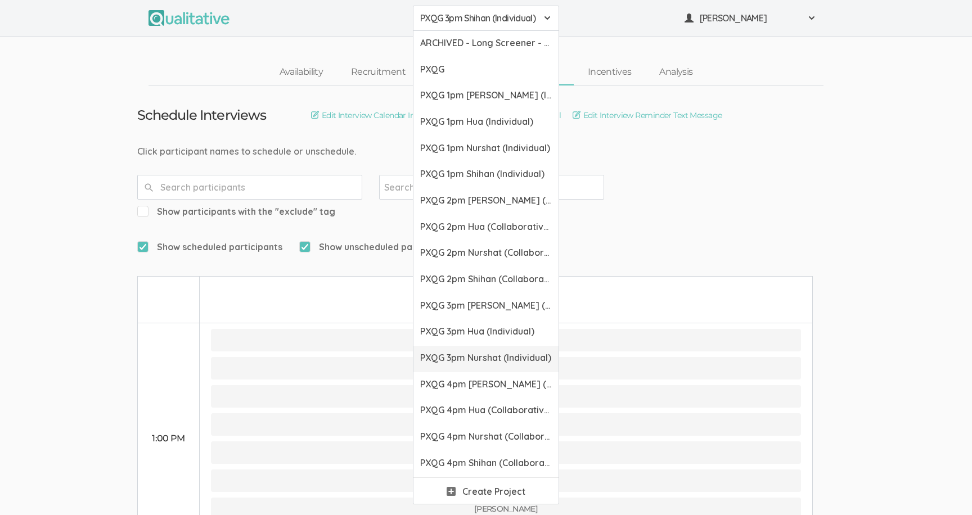
click at [474, 347] on link "PXQG 3pm Nurshat (Individual)" at bounding box center [486, 359] width 145 height 26
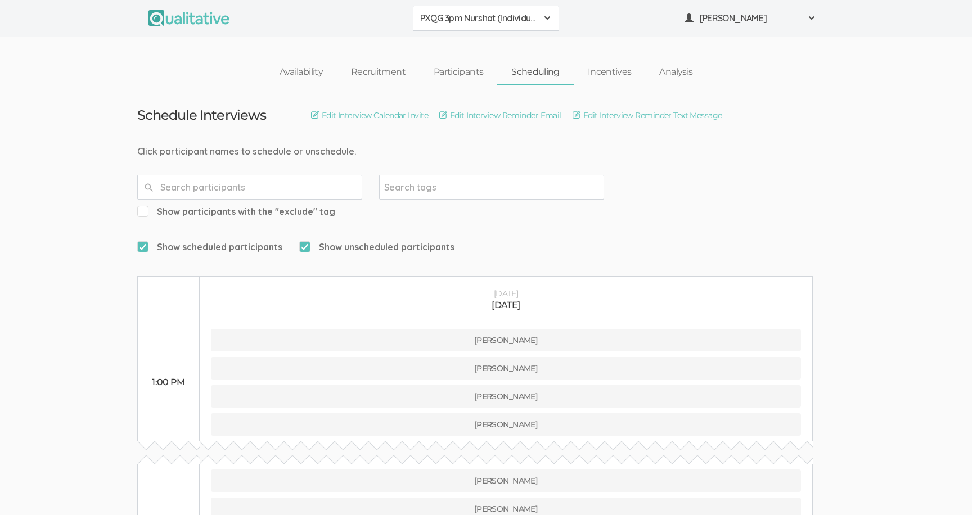
click at [440, 9] on button "PXQG 3pm Nurshat (Individual)" at bounding box center [486, 18] width 146 height 25
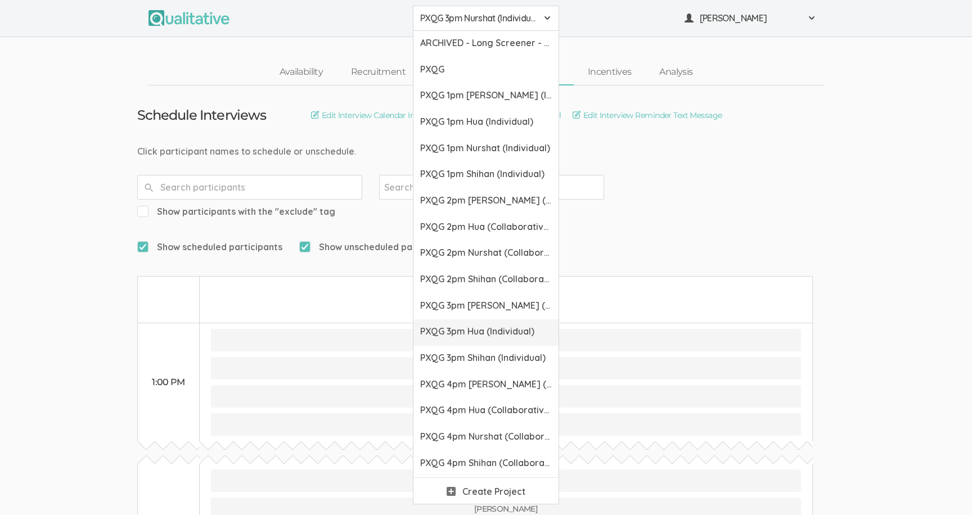
click at [435, 336] on span "PXQG 3pm Hua (Individual)" at bounding box center [486, 331] width 132 height 13
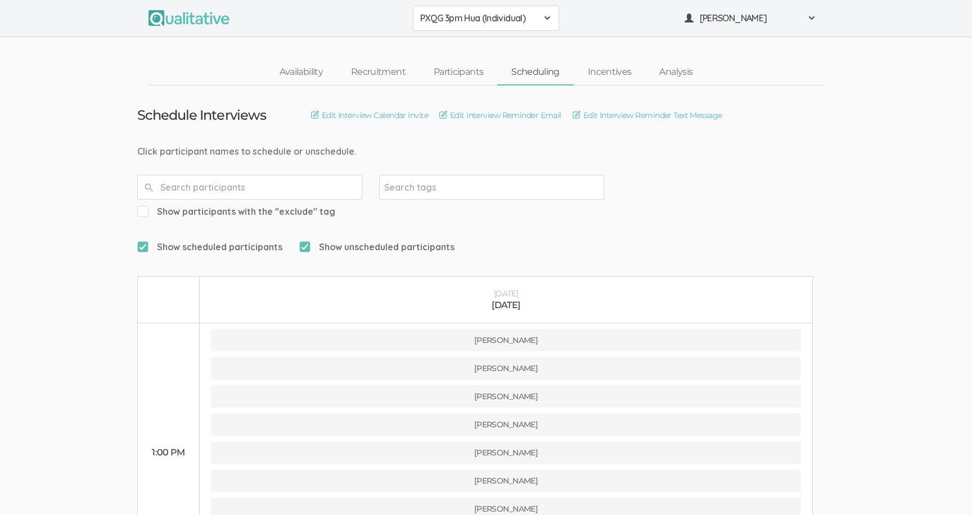
click at [436, 25] on button "PXQG 3pm Hua (Individual)" at bounding box center [486, 18] width 146 height 25
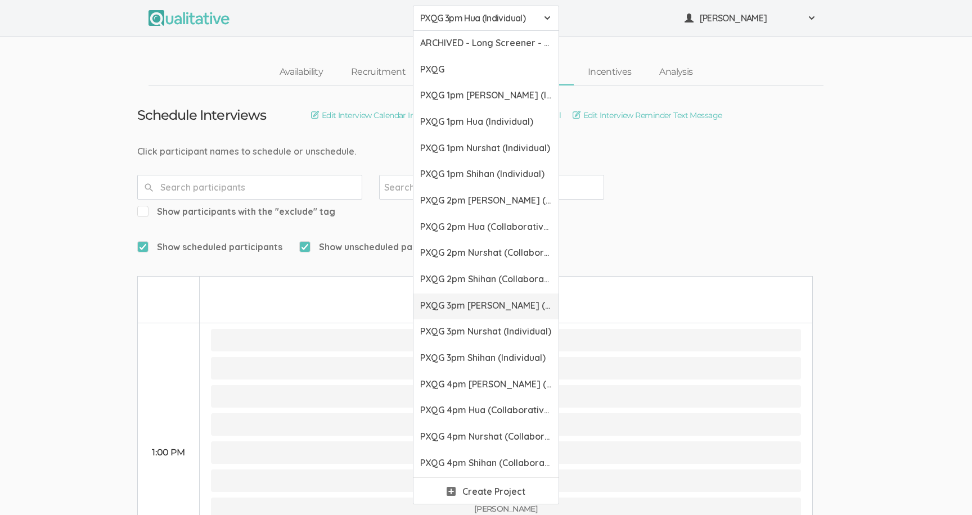
click at [445, 306] on span "PXQG 3pm [PERSON_NAME] (Individual)" at bounding box center [486, 305] width 132 height 13
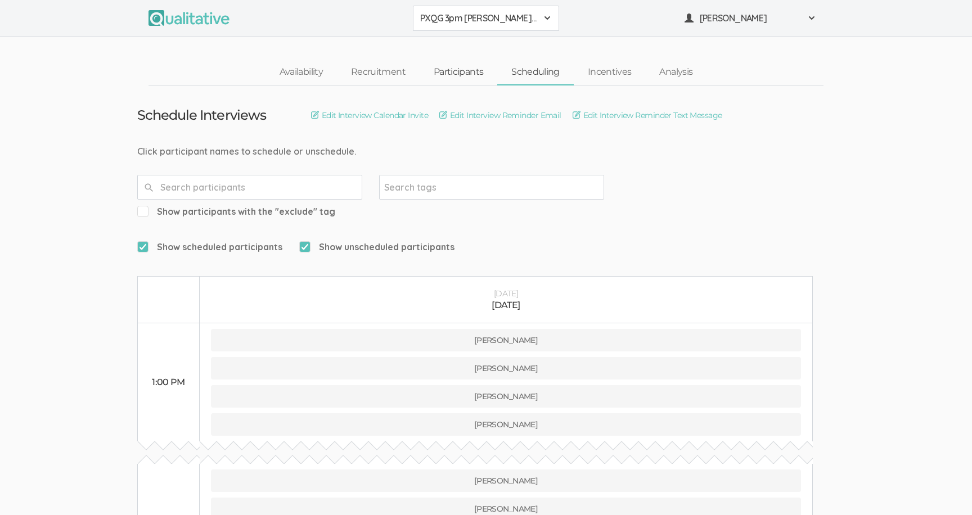
click at [438, 68] on link "Participants" at bounding box center [459, 72] width 78 height 24
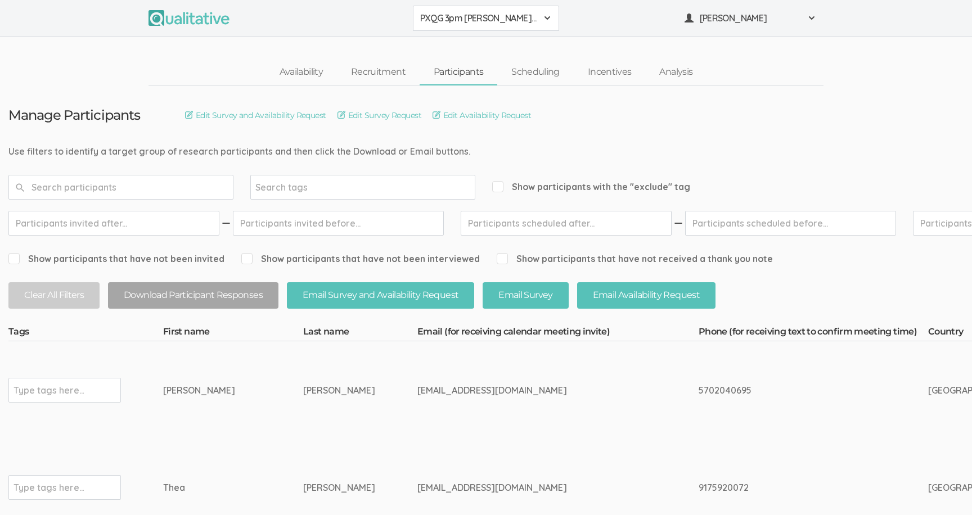
click at [187, 187] on input "text" at bounding box center [120, 187] width 225 height 25
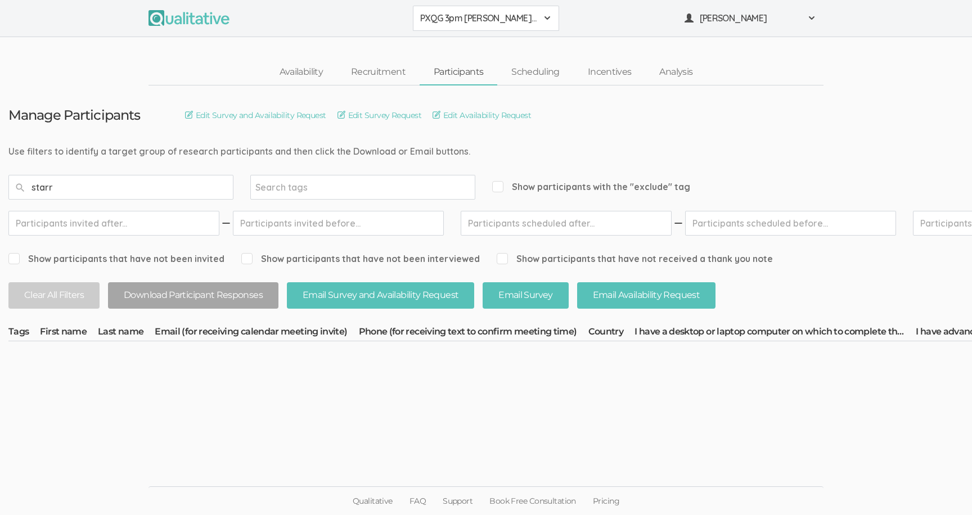
type input "starr"
click at [501, 15] on span "PXQG 3pm [PERSON_NAME] (Individual)" at bounding box center [478, 18] width 117 height 13
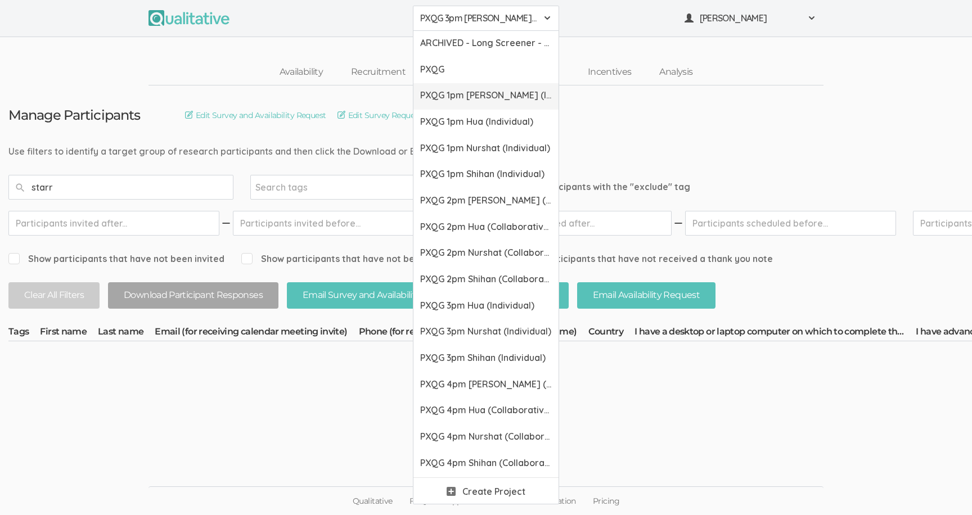
click at [491, 96] on span "PXQG 1pm [PERSON_NAME] (Individual)" at bounding box center [486, 95] width 132 height 13
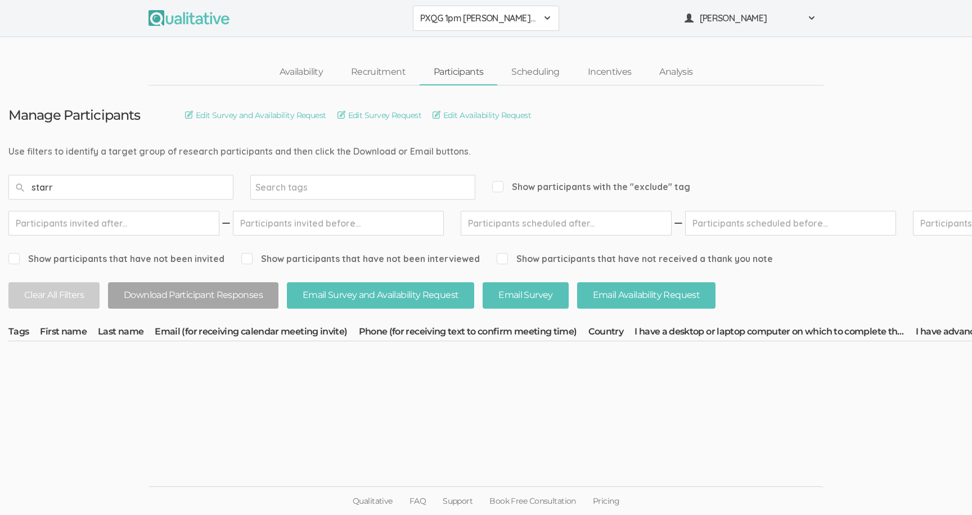
click at [475, 20] on span "PXQG 1pm [PERSON_NAME] (Individual)" at bounding box center [478, 18] width 117 height 13
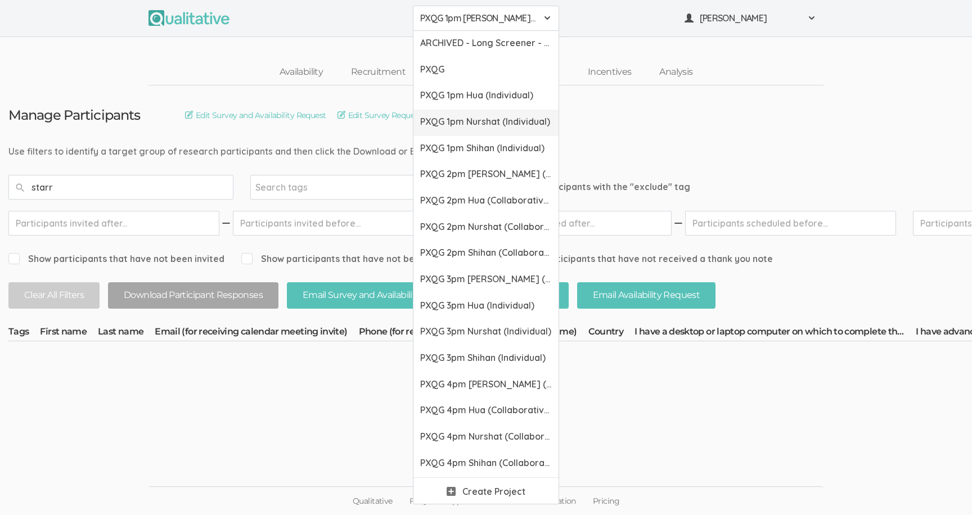
click at [479, 129] on link "PXQG 1pm Nurshat (Individual)" at bounding box center [486, 123] width 145 height 26
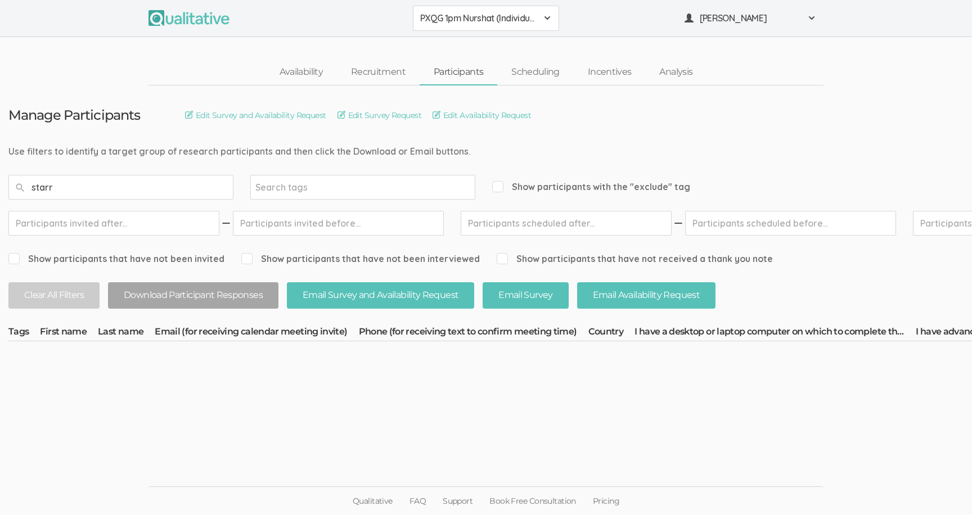
click at [471, 25] on button "PXQG 1pm Nurshat (Individual)" at bounding box center [486, 18] width 146 height 25
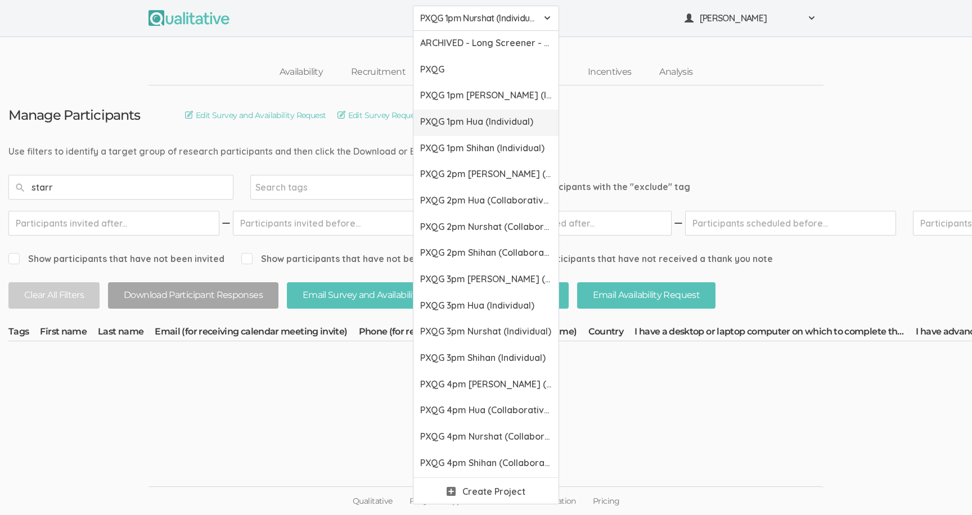
click at [474, 125] on span "PXQG 1pm Hua (Individual)" at bounding box center [486, 121] width 132 height 13
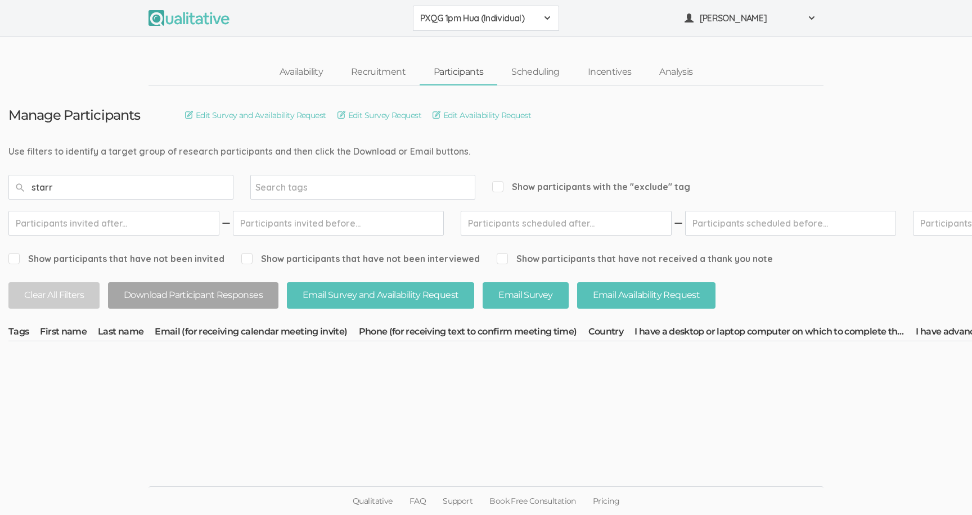
click at [469, 15] on span "PXQG 1pm Hua (Individual)" at bounding box center [478, 18] width 117 height 13
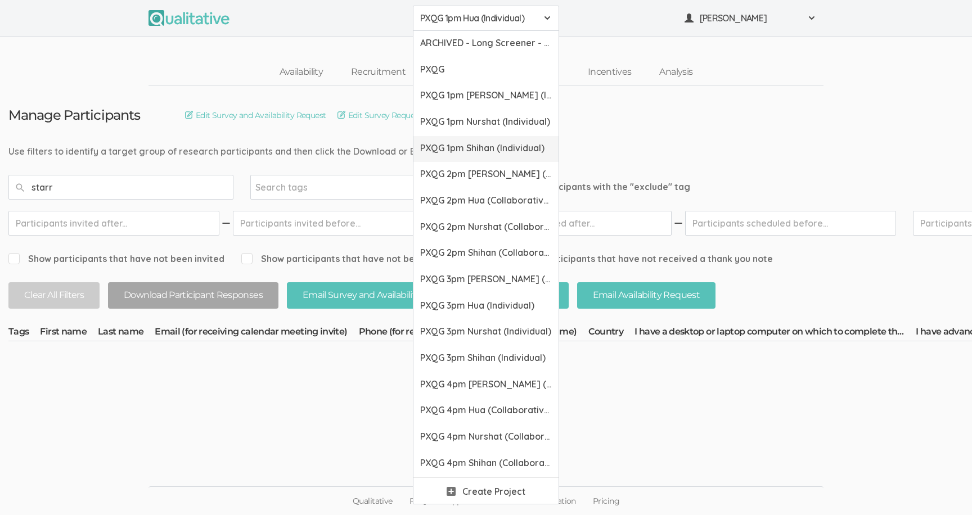
click at [472, 143] on span "PXQG 1pm Shihan (Individual)" at bounding box center [486, 148] width 132 height 13
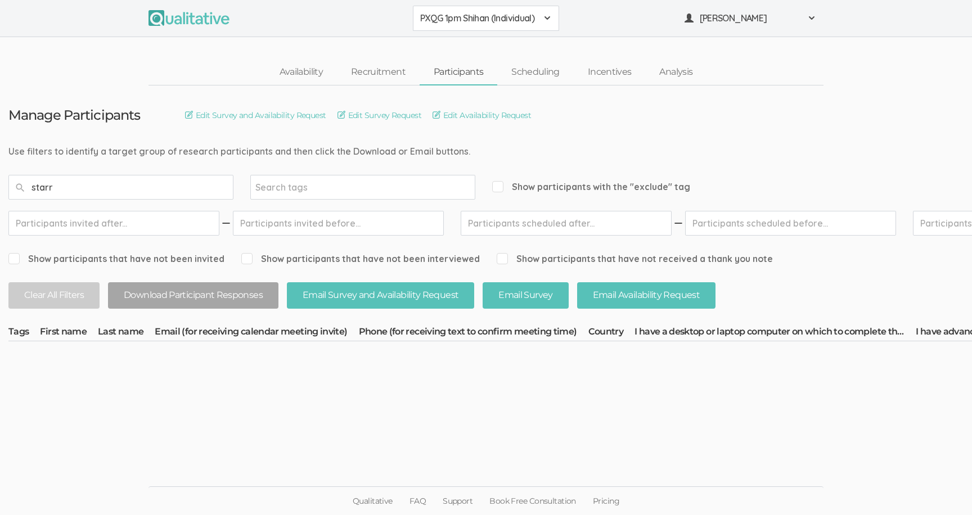
click at [459, 17] on span "PXQG 1pm Shihan (Individual)" at bounding box center [478, 18] width 117 height 13
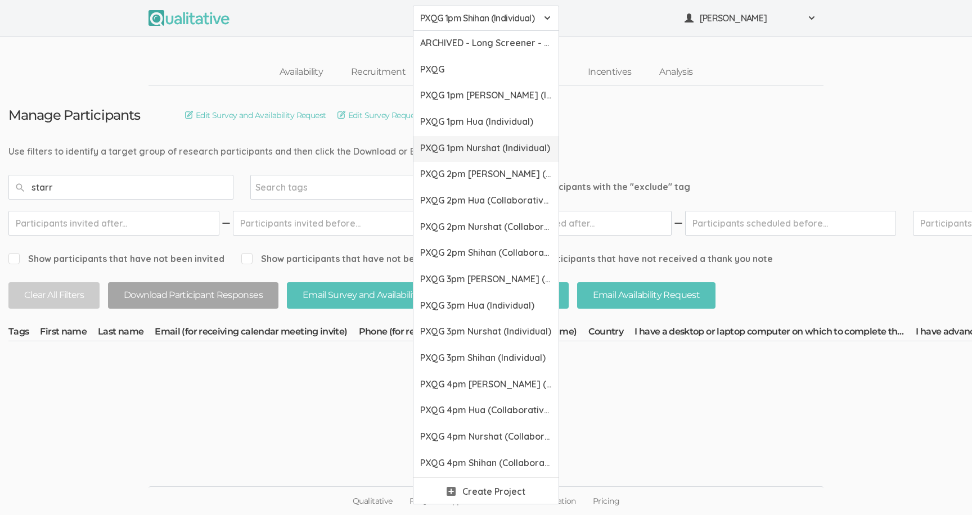
click at [462, 142] on span "PXQG 1pm Nurshat (Individual)" at bounding box center [486, 148] width 132 height 13
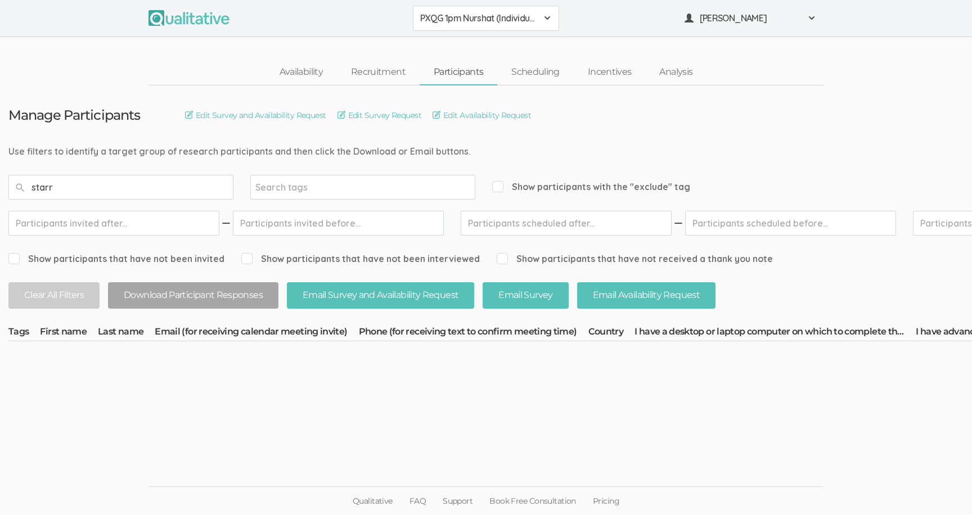
click at [450, 27] on button "PXQG 1pm Nurshat (Individual)" at bounding box center [486, 18] width 146 height 25
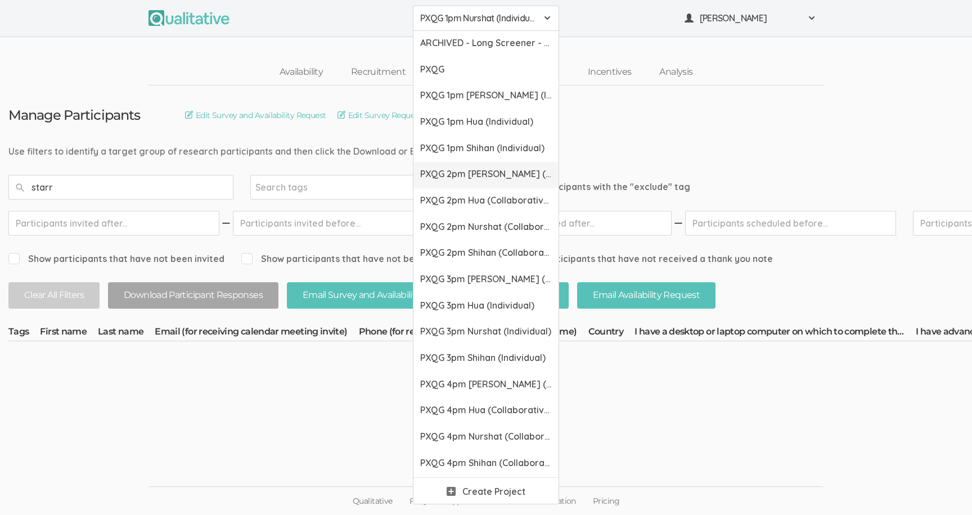
click at [459, 169] on span "PXQG 2pm [PERSON_NAME] (Collaborative)" at bounding box center [486, 174] width 132 height 13
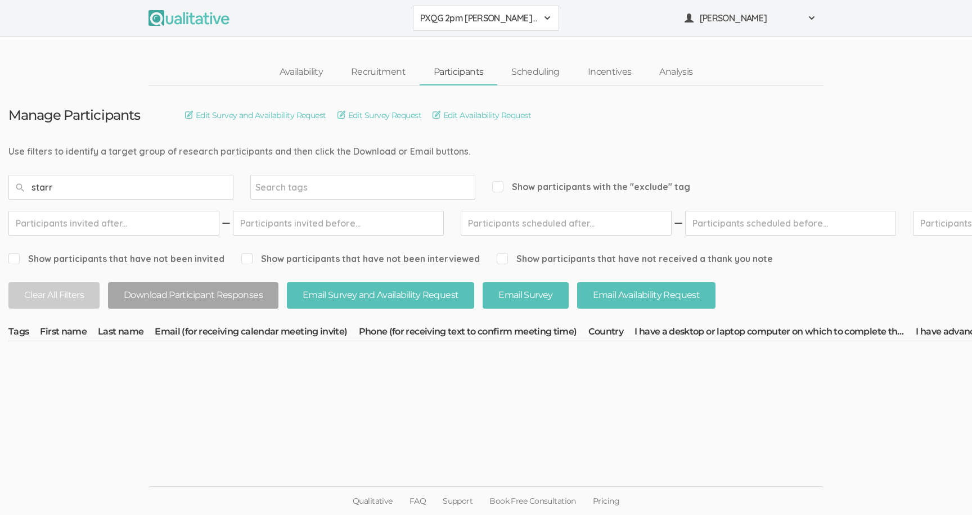
click at [455, 27] on button "PXQG 2pm [PERSON_NAME] (Collaborative)" at bounding box center [486, 18] width 146 height 25
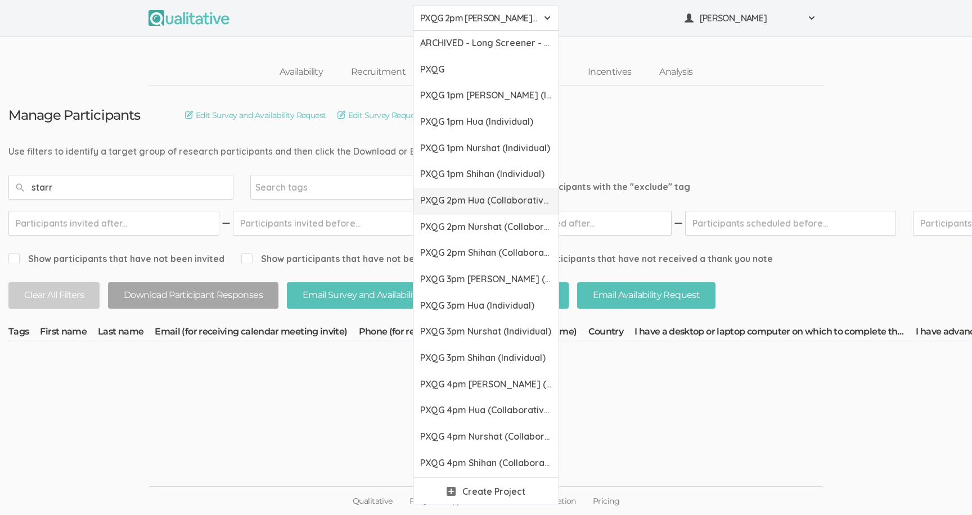
click at [463, 200] on span "PXQG 2pm Hua (Collaborative)" at bounding box center [486, 200] width 132 height 13
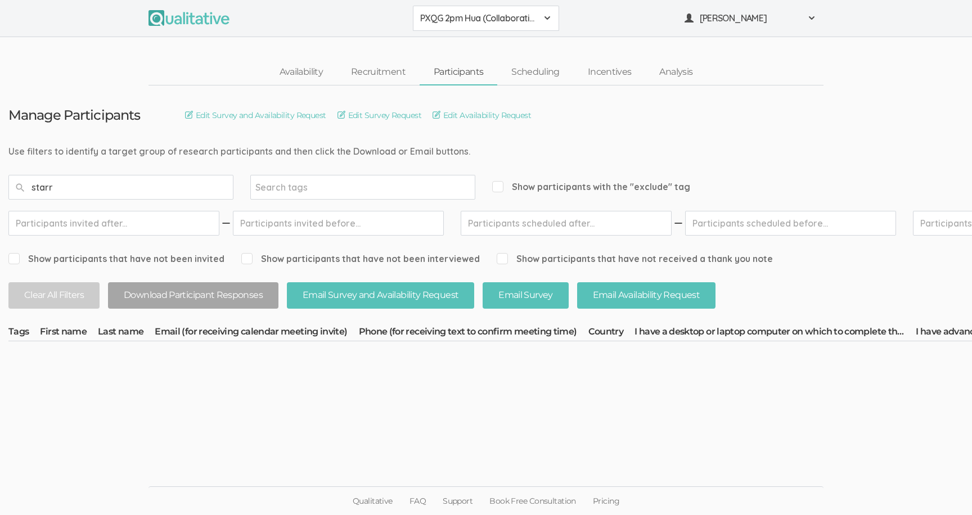
click at [460, 25] on button "PXQG 2pm Hua (Collaborative)" at bounding box center [486, 18] width 146 height 25
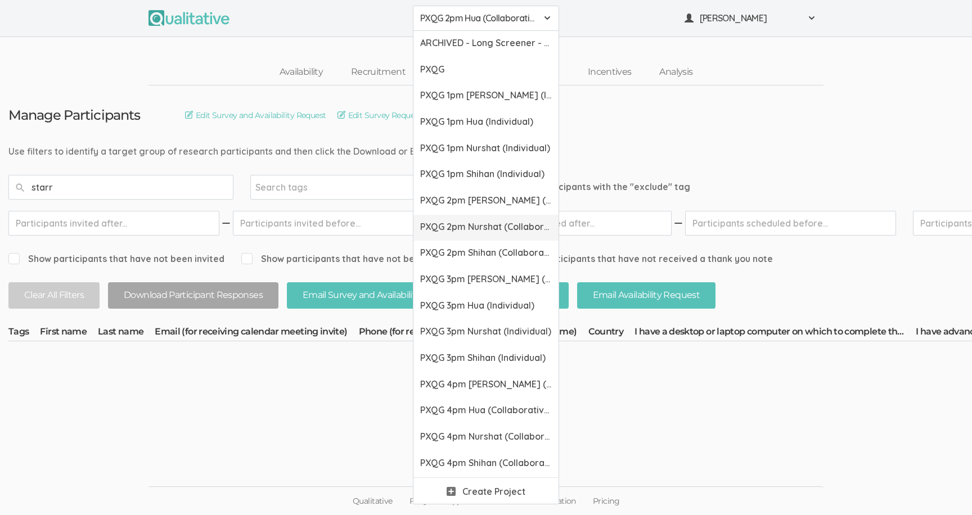
click at [470, 234] on link "PXQG 2pm Nurshat (Collaborative)" at bounding box center [486, 228] width 145 height 26
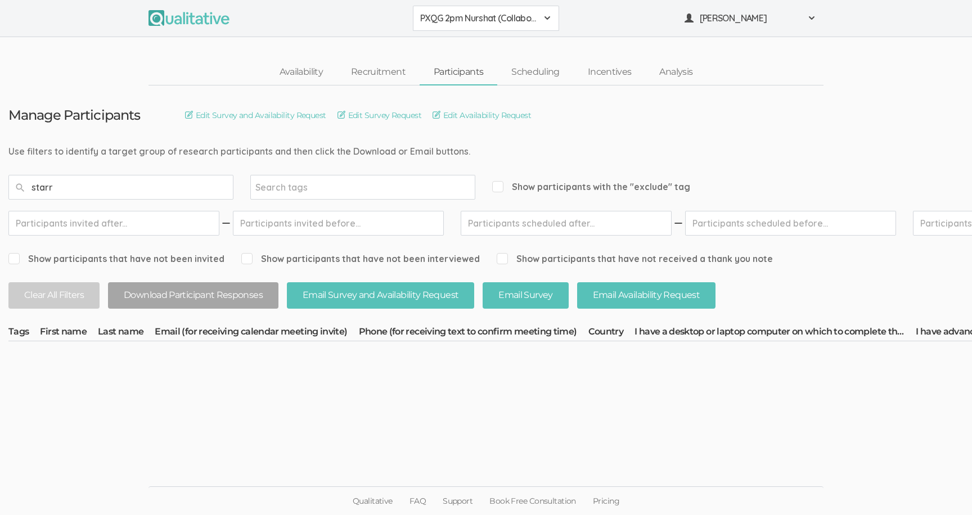
click at [459, 15] on span "PXQG 2pm Nurshat (Collaborative)" at bounding box center [478, 18] width 117 height 13
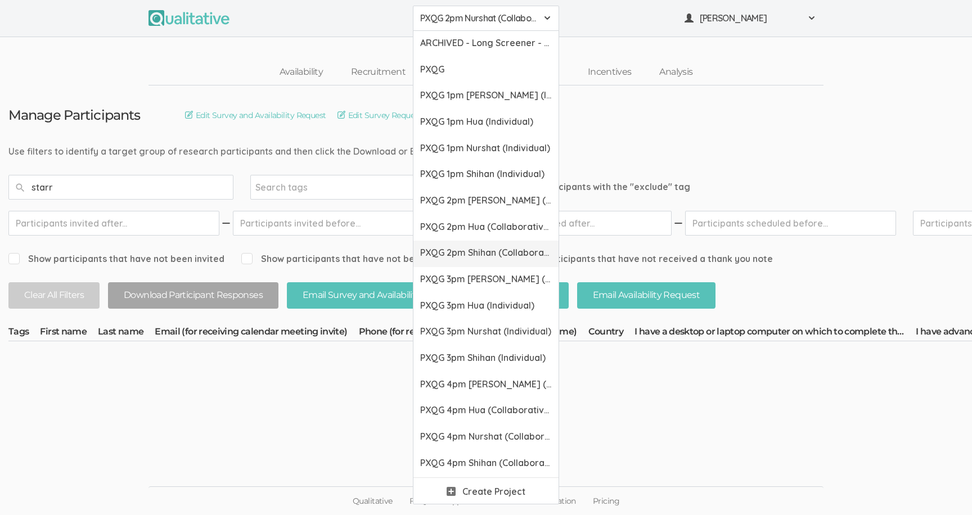
click at [486, 252] on span "PXQG 2pm Shihan (Collaborative)" at bounding box center [486, 252] width 132 height 13
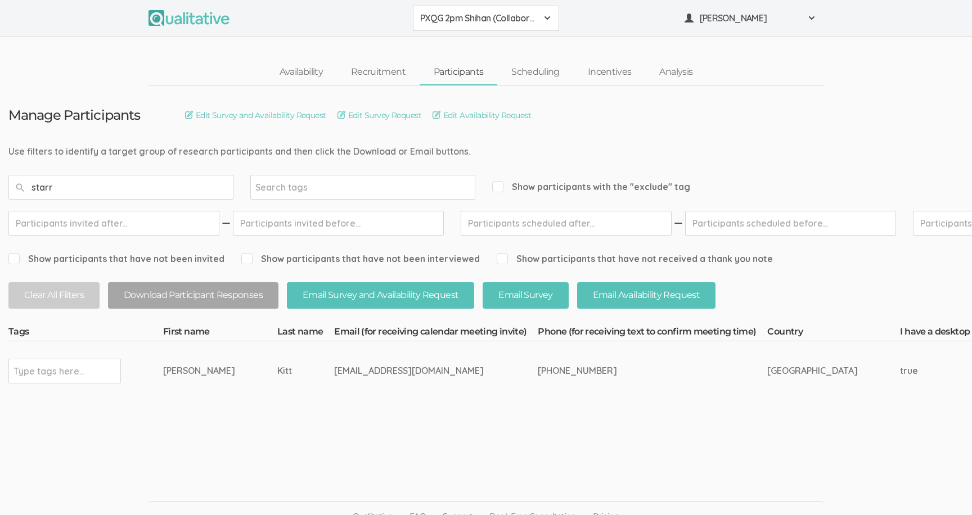
click at [447, 19] on span "PXQG 2pm Shihan (Collaborative)" at bounding box center [478, 18] width 117 height 13
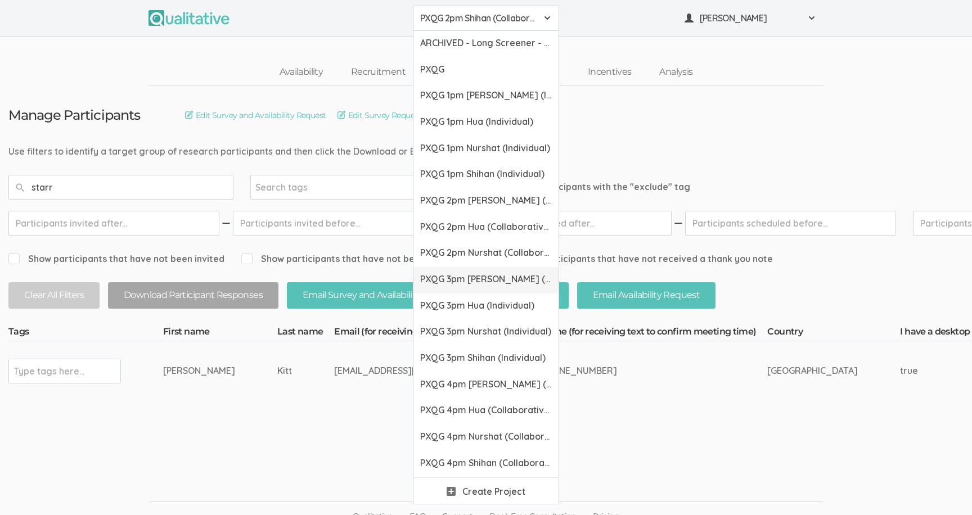
click at [478, 277] on span "PXQG 3pm [PERSON_NAME] (Individual)" at bounding box center [486, 279] width 132 height 13
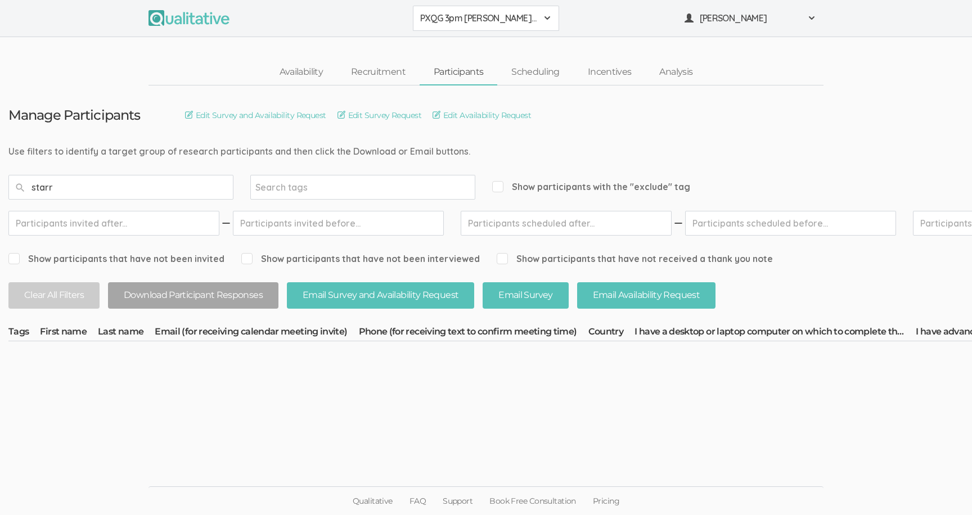
click at [461, 25] on button "PXQG 3pm [PERSON_NAME] (Individual)" at bounding box center [486, 18] width 146 height 25
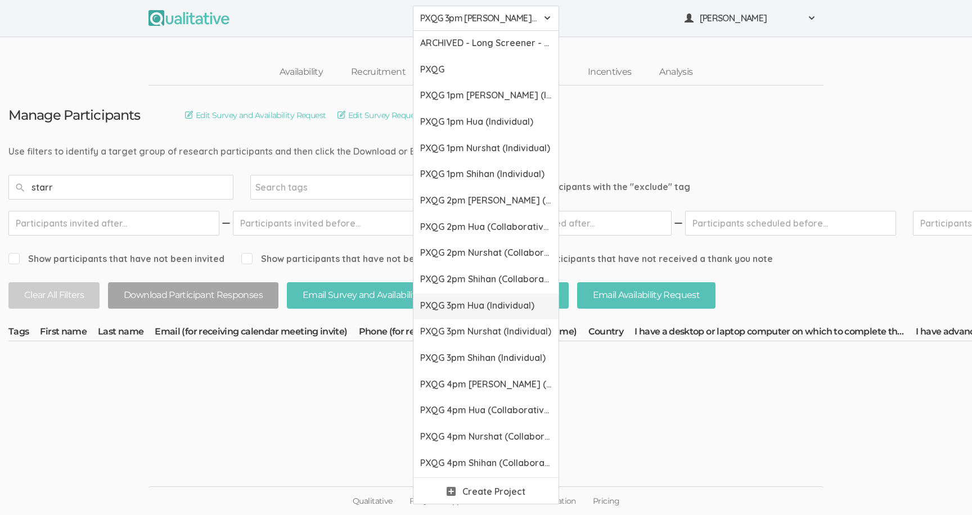
click at [458, 304] on span "PXQG 3pm Hua (Individual)" at bounding box center [486, 305] width 132 height 13
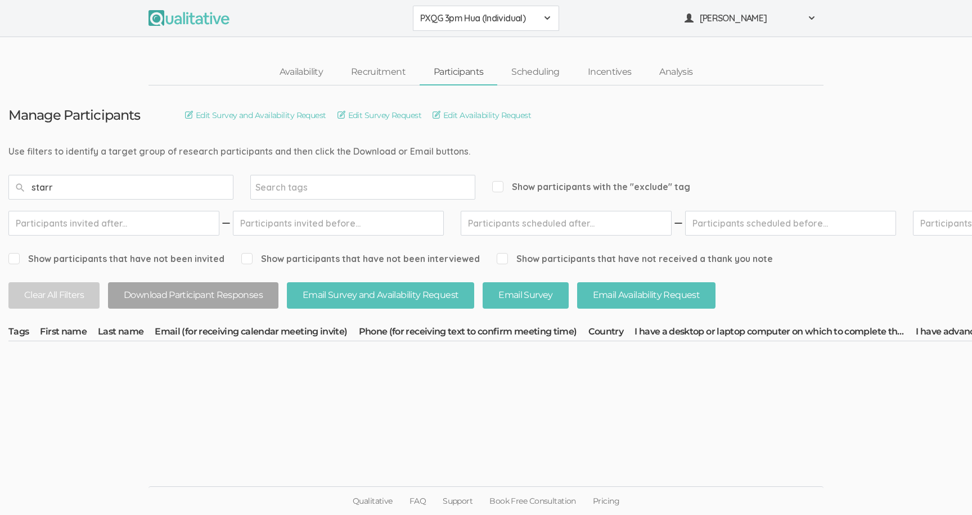
click at [456, 22] on span "PXQG 3pm Hua (Individual)" at bounding box center [478, 18] width 117 height 13
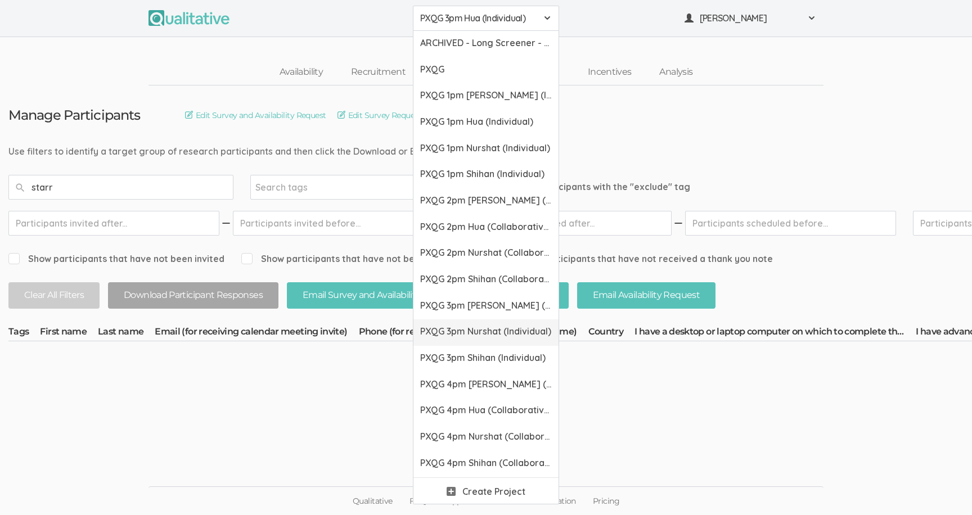
click at [487, 341] on link "PXQG 3pm Nurshat (Individual)" at bounding box center [486, 333] width 145 height 26
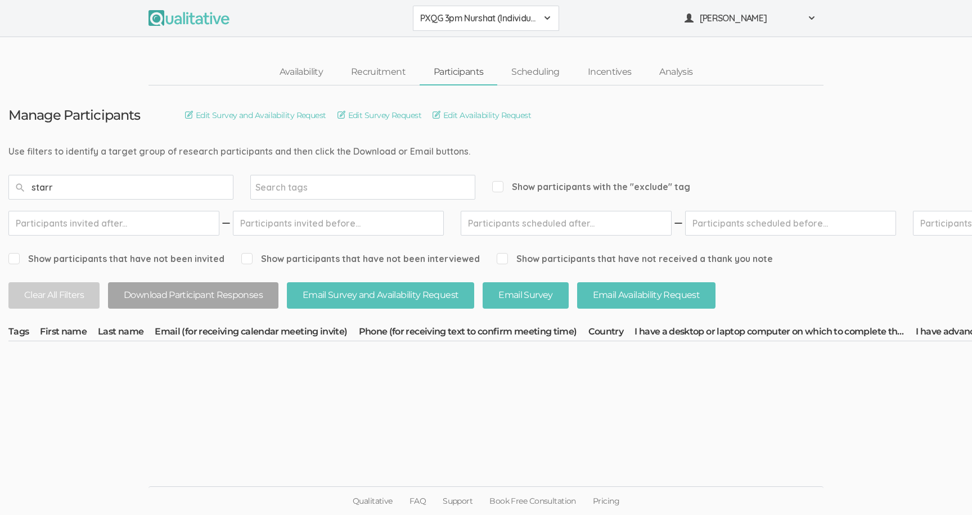
click at [472, 26] on button "PXQG 3pm Nurshat (Individual)" at bounding box center [486, 18] width 146 height 25
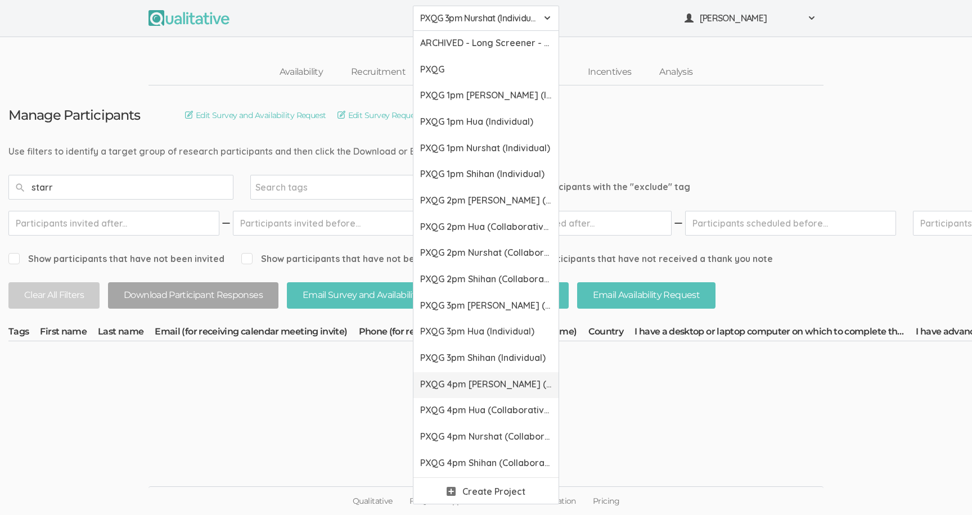
click at [471, 380] on span "PXQG 4pm [PERSON_NAME] (Collaborative)" at bounding box center [486, 384] width 132 height 13
